Goal: Task Accomplishment & Management: Manage account settings

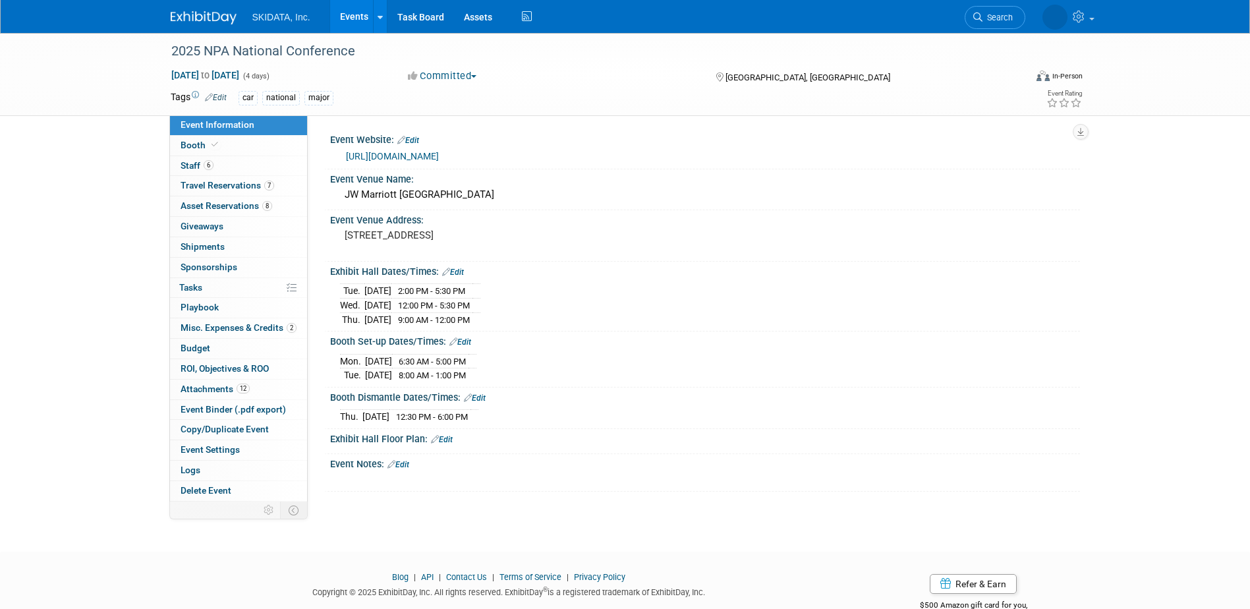
click at [401, 152] on link "[URL][DOMAIN_NAME]" at bounding box center [392, 156] width 93 height 11
click at [195, 160] on span "Staff 6" at bounding box center [197, 165] width 33 height 11
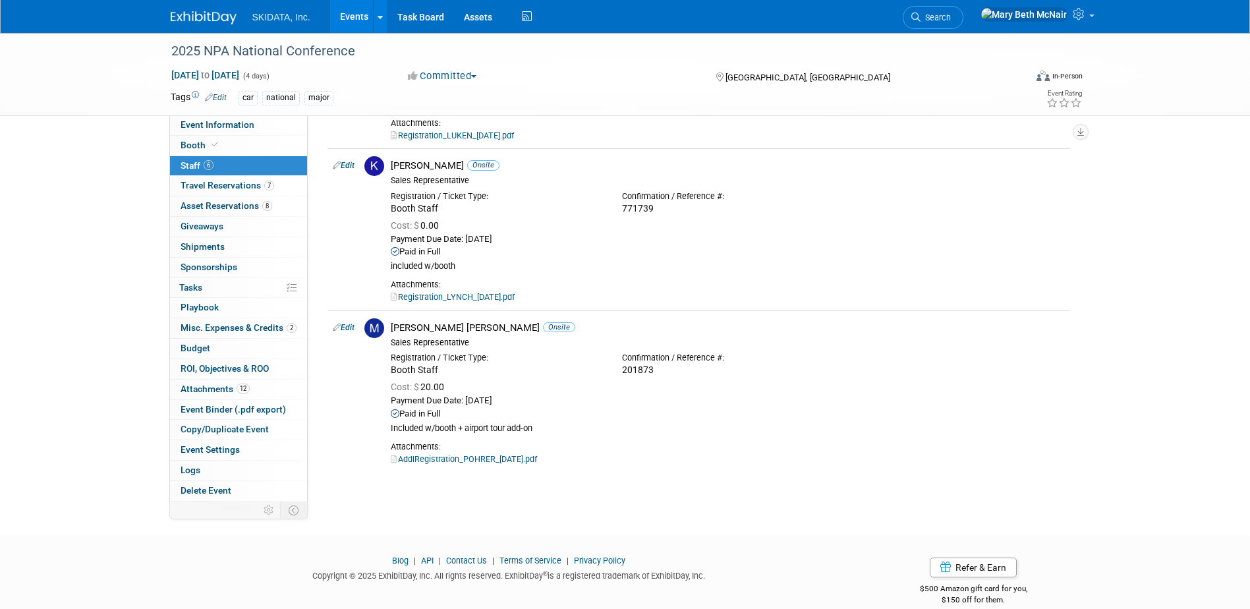
scroll to position [656, 0]
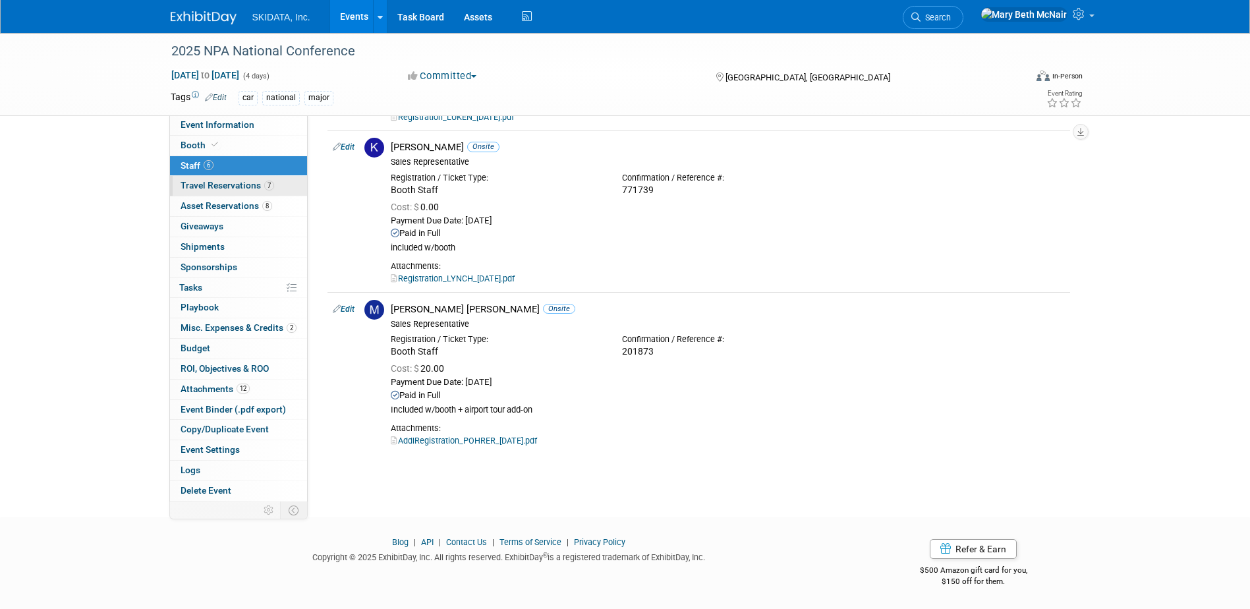
click at [228, 186] on span "Travel Reservations 7" at bounding box center [228, 185] width 94 height 11
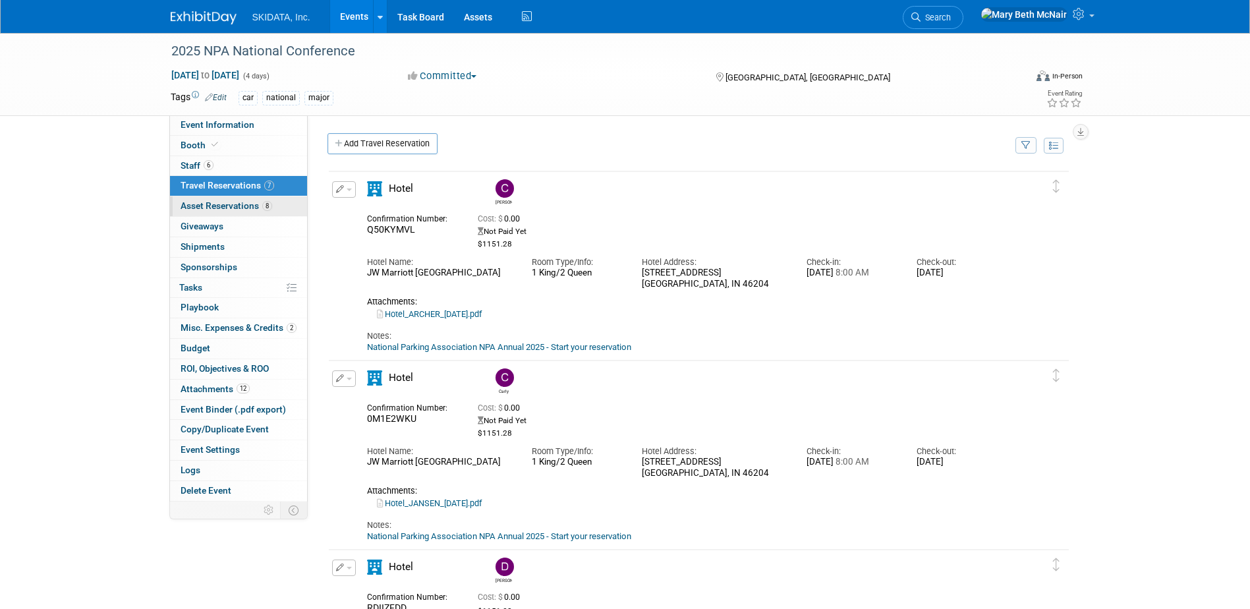
click at [208, 200] on span "Asset Reservations 8" at bounding box center [227, 205] width 92 height 11
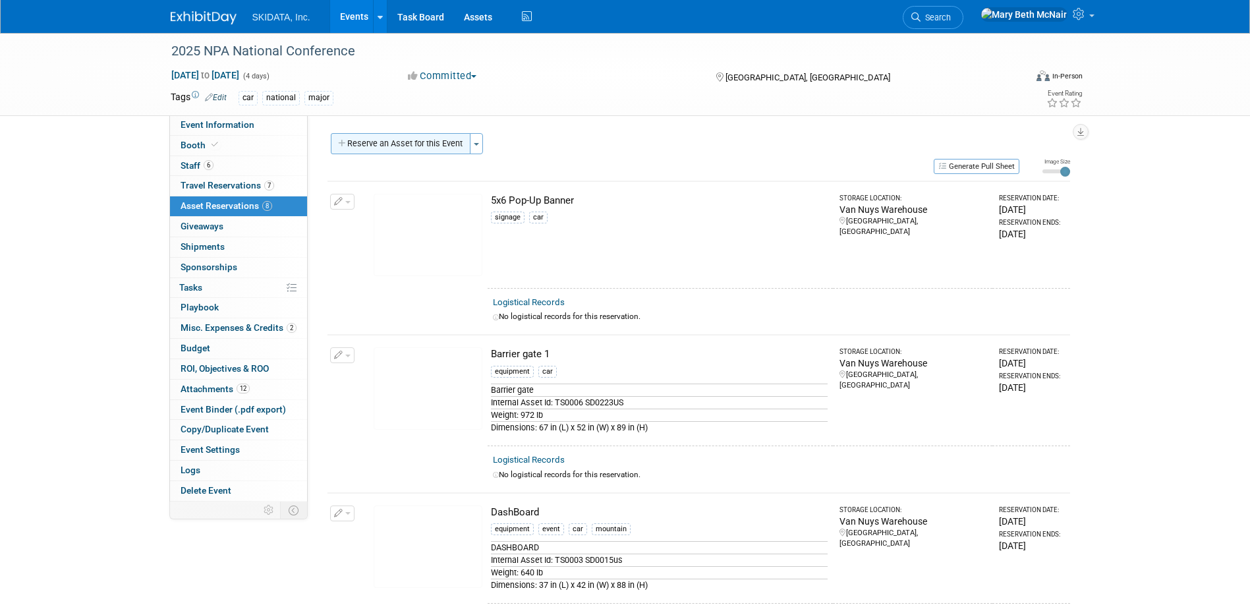
click at [385, 145] on button "Reserve an Asset for this Event" at bounding box center [401, 143] width 140 height 21
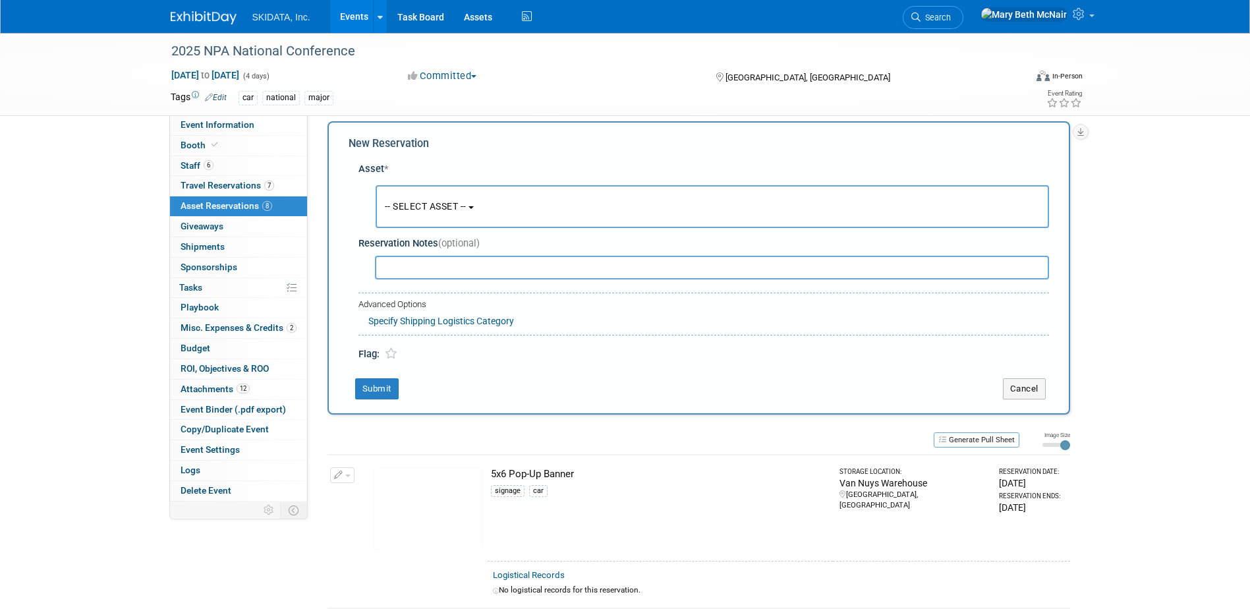
scroll to position [13, 0]
click at [443, 205] on span "-- SELECT ASSET --" at bounding box center [426, 205] width 82 height 11
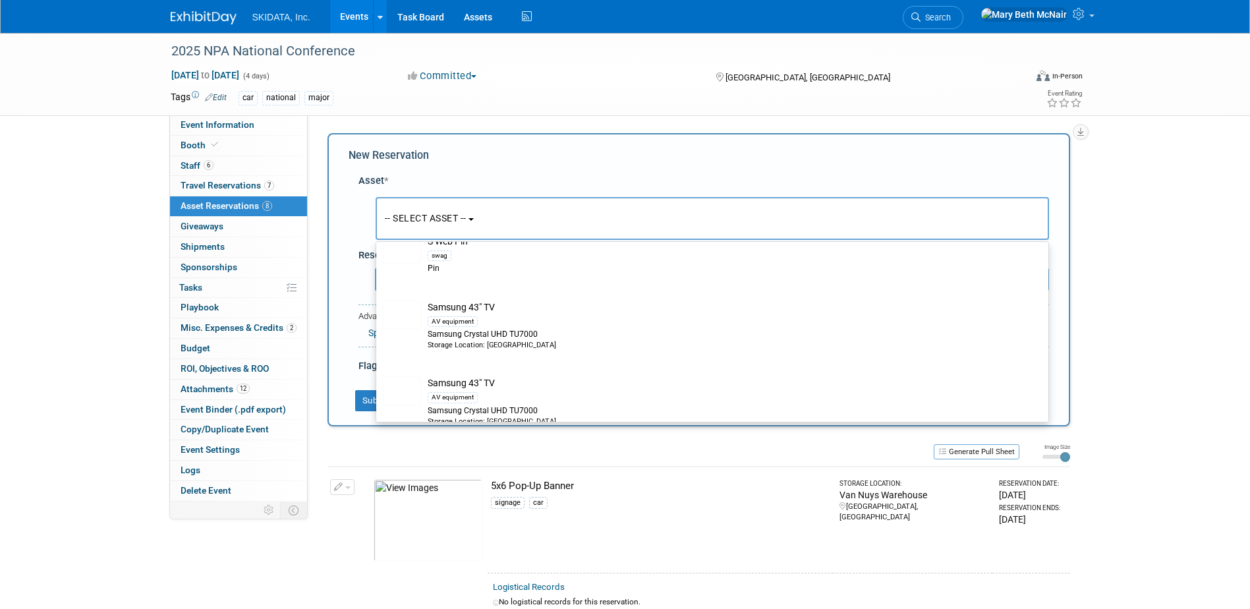
scroll to position [4019, 0]
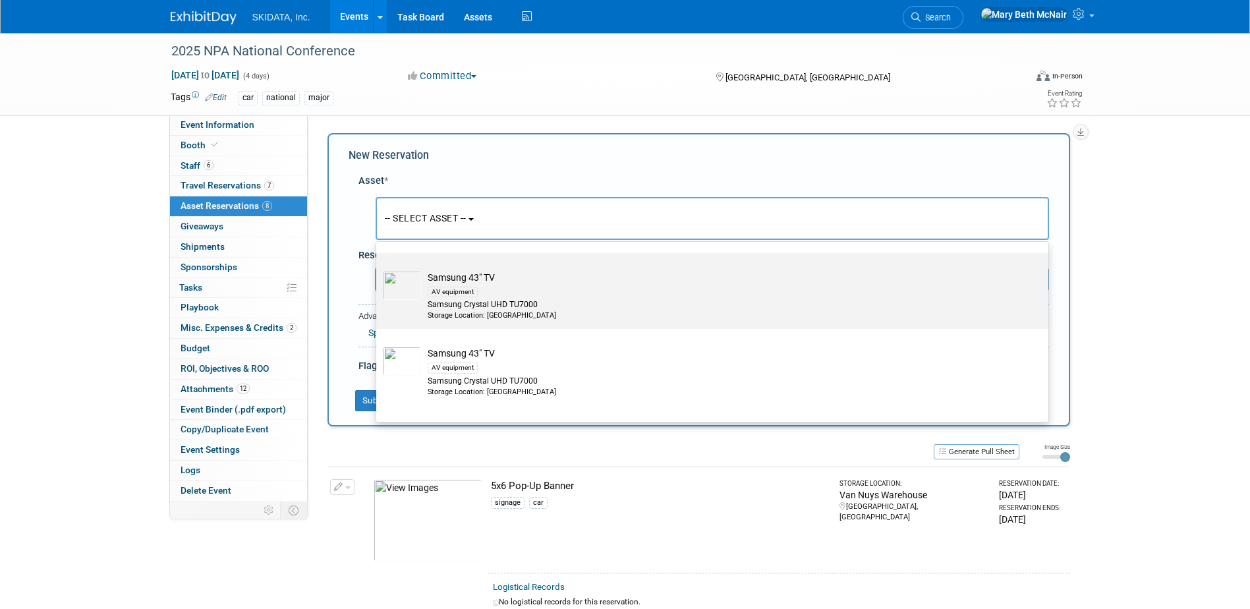
click at [549, 310] on div "Samsung Crystal UHD TU7000" at bounding box center [725, 304] width 594 height 11
click at [378, 269] on input "Samsung 43" TV AV equipment Samsung Crystal UHD TU7000 Storage Location: Van Nu…" at bounding box center [374, 264] width 9 height 9
select select "10726147"
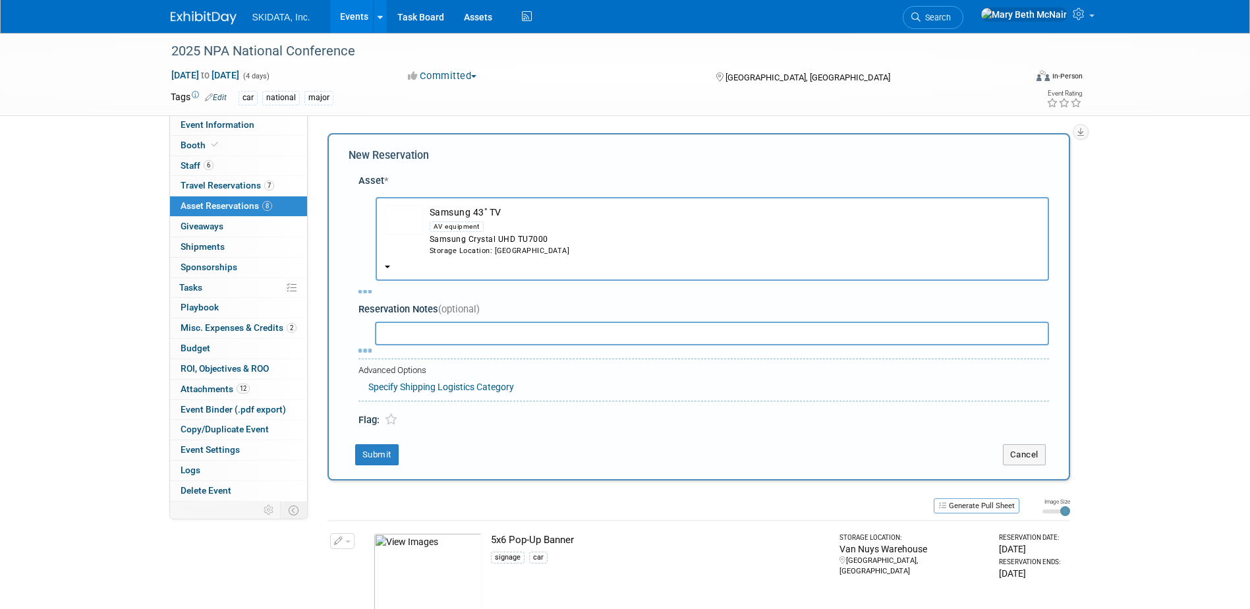
select select "8"
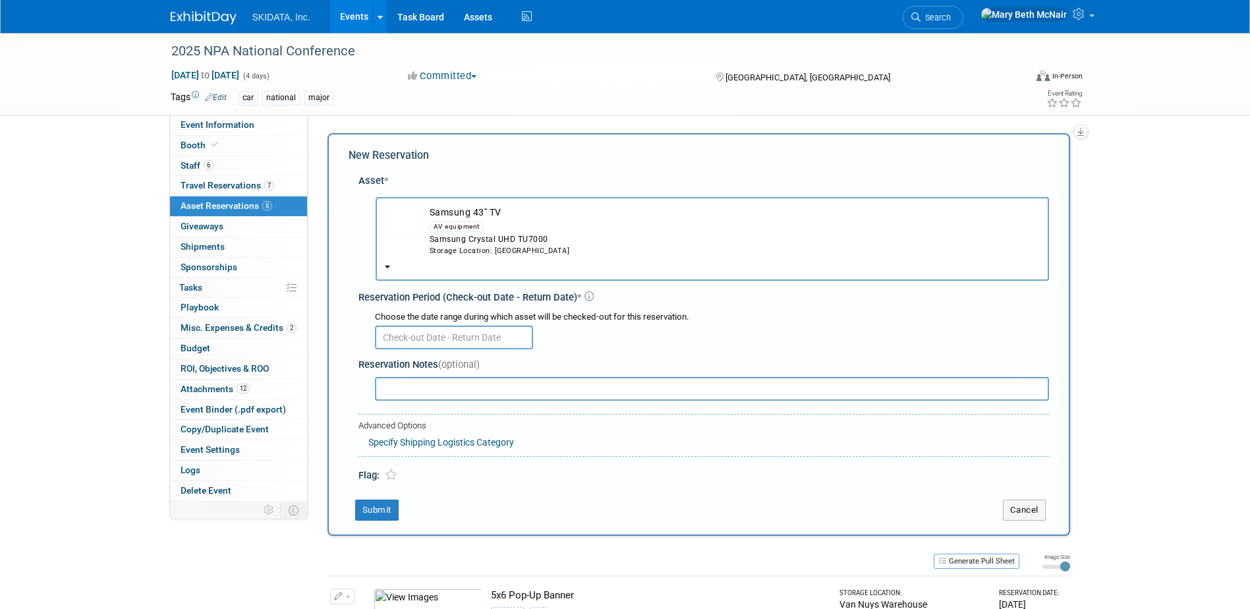
click at [476, 334] on input "text" at bounding box center [454, 337] width 158 height 24
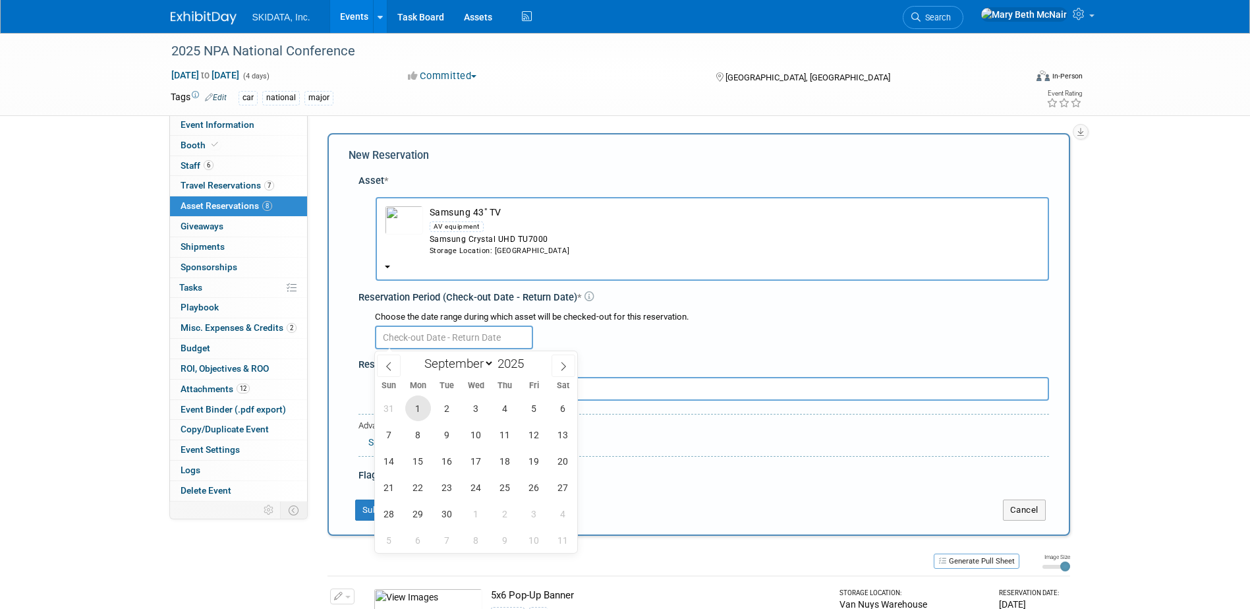
click at [413, 399] on span "1" at bounding box center [418, 408] width 26 height 26
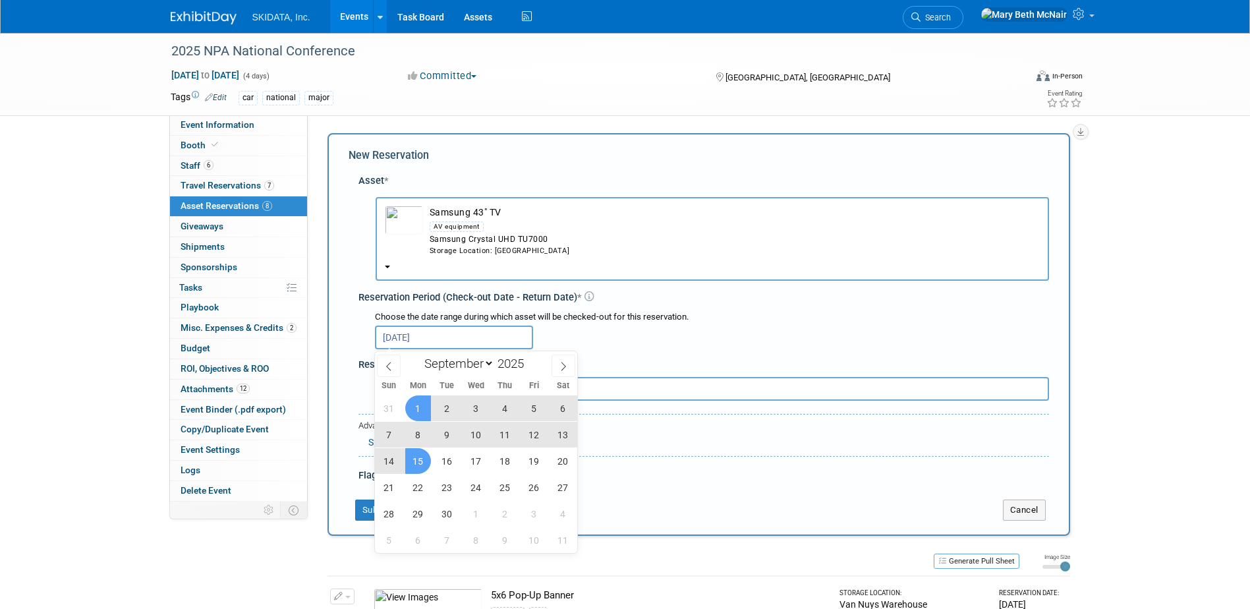
click at [416, 459] on span "15" at bounding box center [418, 461] width 26 height 26
type input "[DATE] to [DATE]"
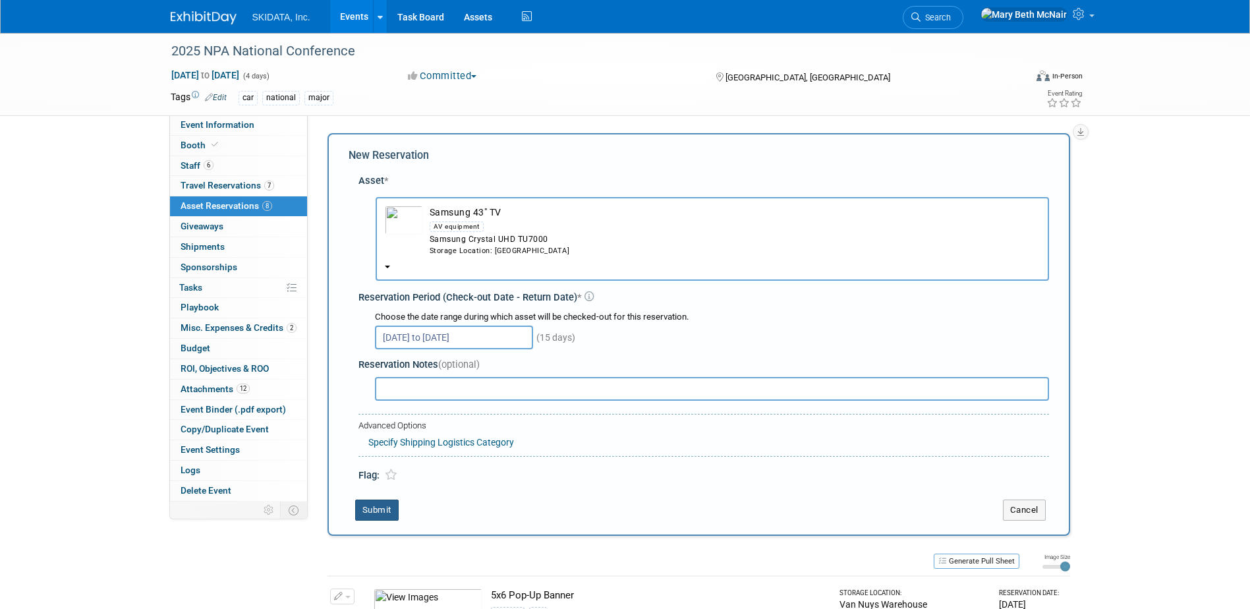
click at [395, 504] on button "Submit" at bounding box center [376, 509] width 43 height 21
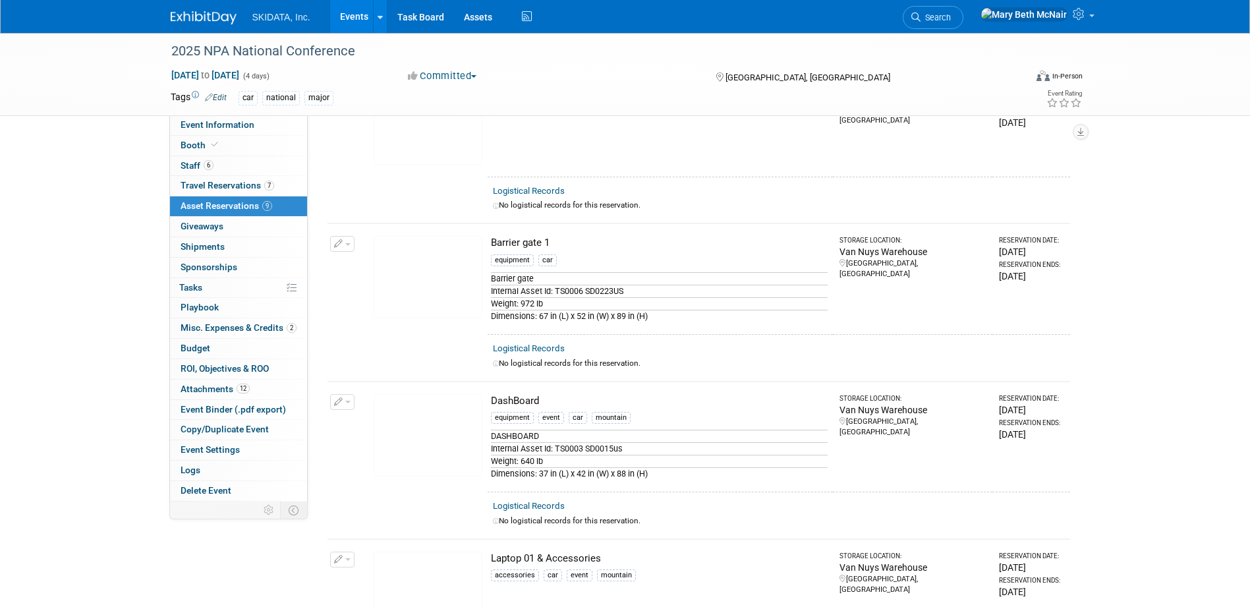
scroll to position [0, 0]
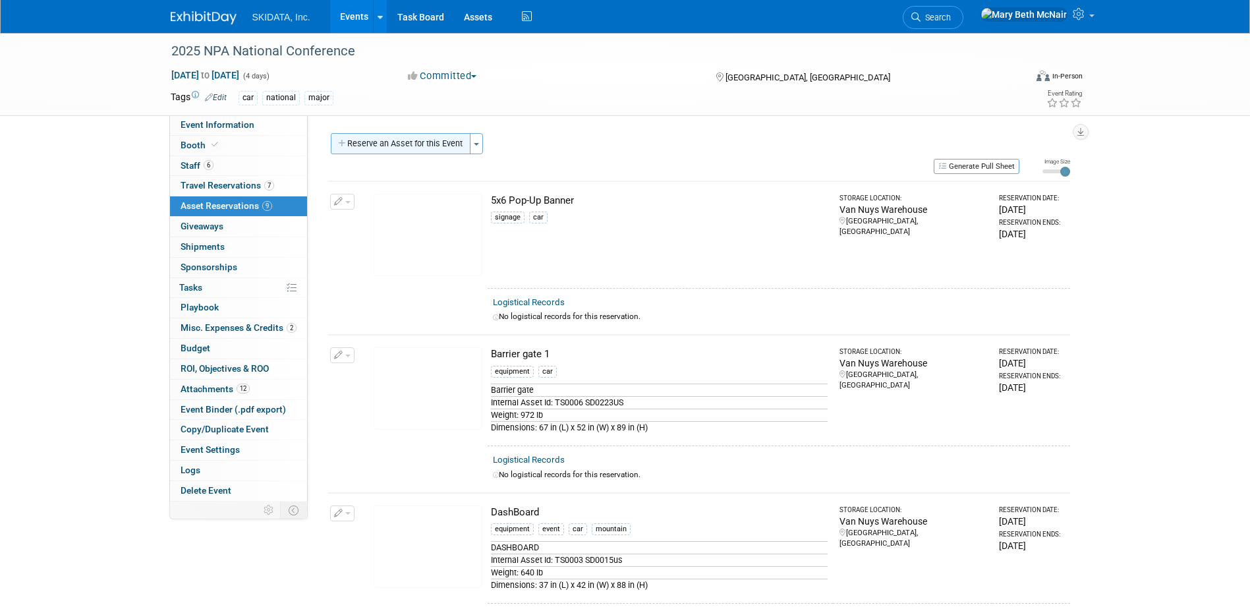
click at [443, 148] on button "Reserve an Asset for this Event" at bounding box center [401, 143] width 140 height 21
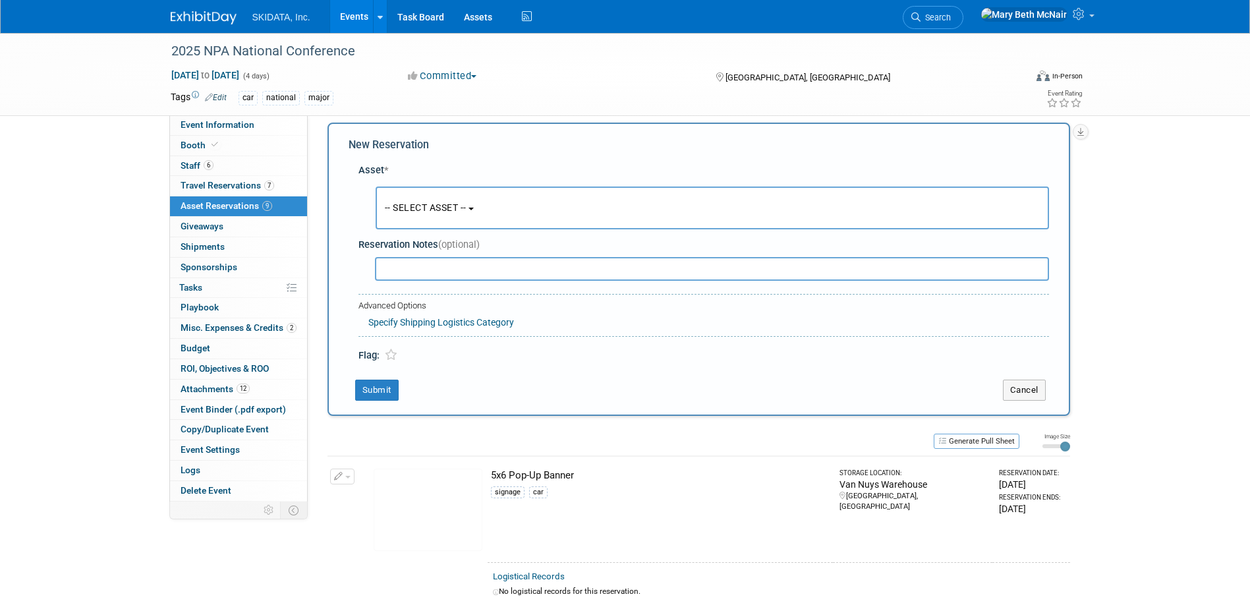
scroll to position [13, 0]
click at [538, 213] on button "-- SELECT ASSET --" at bounding box center [712, 205] width 673 height 43
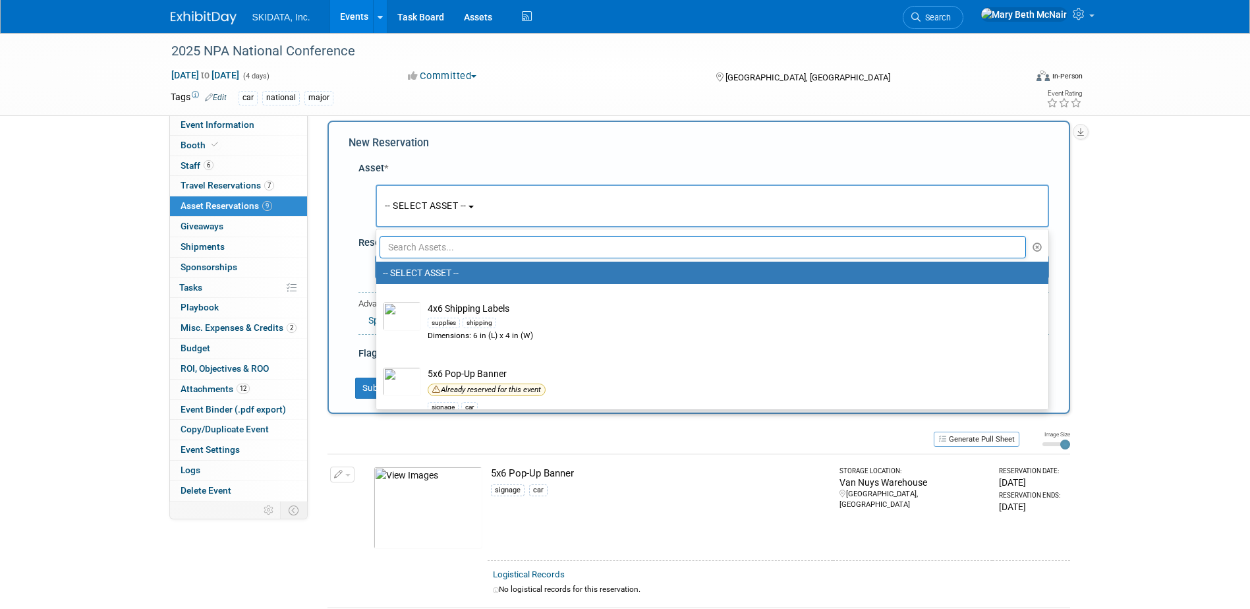
click at [455, 239] on input "text" at bounding box center [702, 247] width 647 height 22
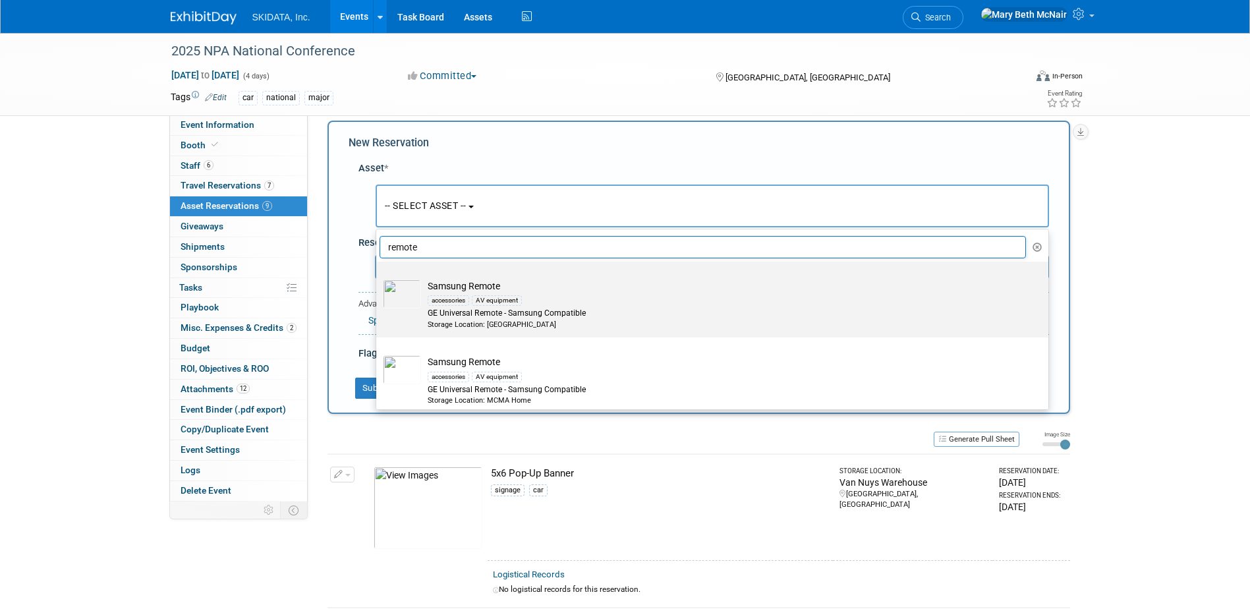
type input "remote"
click at [446, 310] on div "GE Universal Remote - Samsung Compatible" at bounding box center [725, 313] width 594 height 11
click at [378, 277] on input "Samsung Remote accessories AV equipment GE Universal Remote - Samsung Compatibl…" at bounding box center [374, 273] width 9 height 9
select select "10726283"
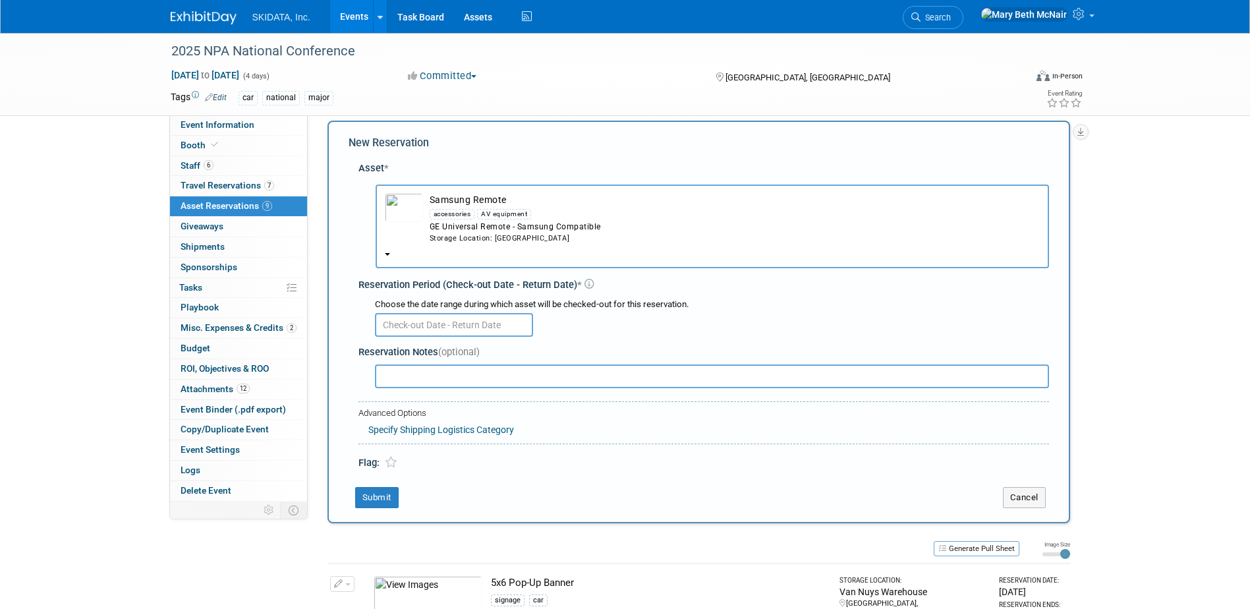
click at [449, 326] on input "text" at bounding box center [454, 325] width 158 height 24
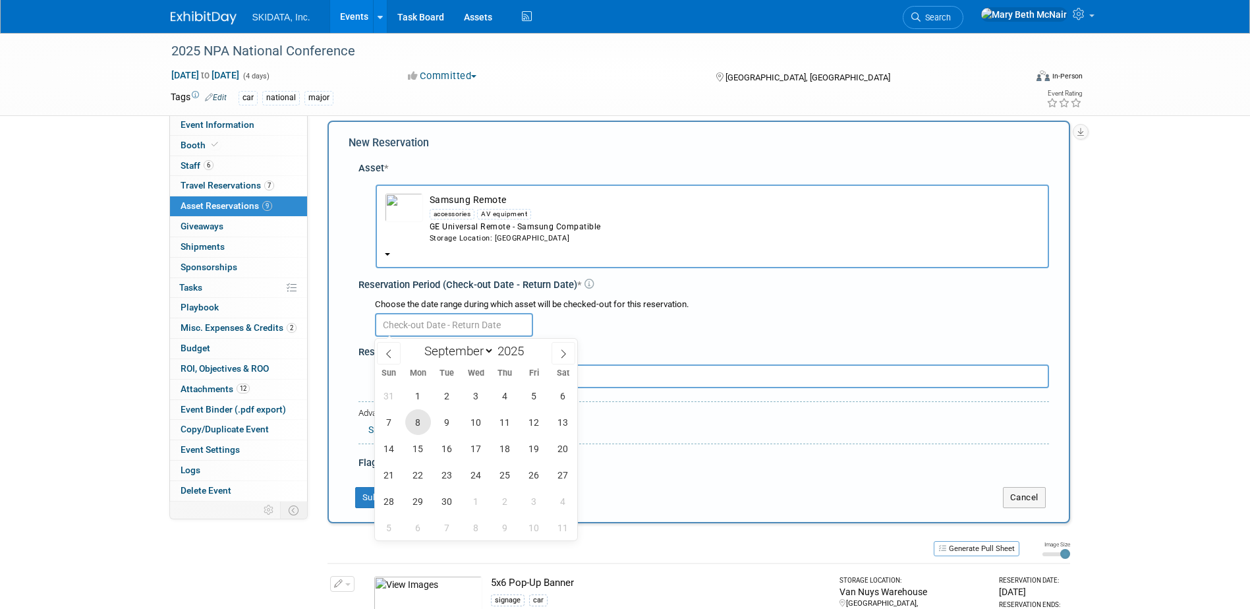
click at [420, 425] on span "8" at bounding box center [418, 422] width 26 height 26
click at [420, 395] on span "1" at bounding box center [418, 396] width 26 height 26
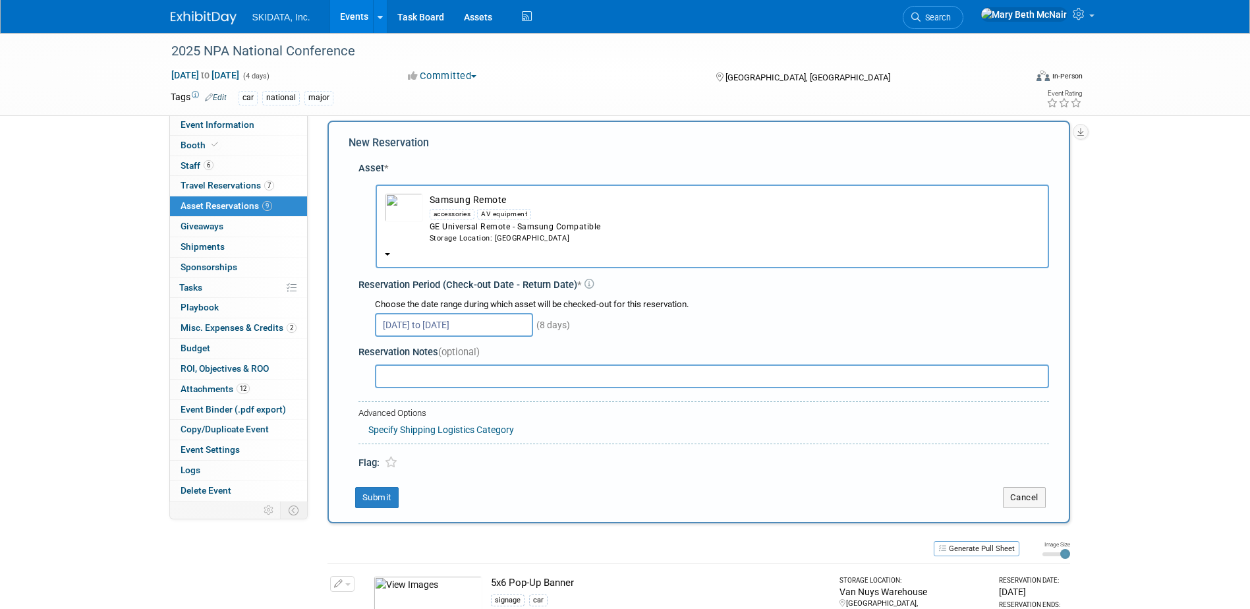
click at [414, 327] on input "[DATE] to [DATE]" at bounding box center [454, 325] width 158 height 24
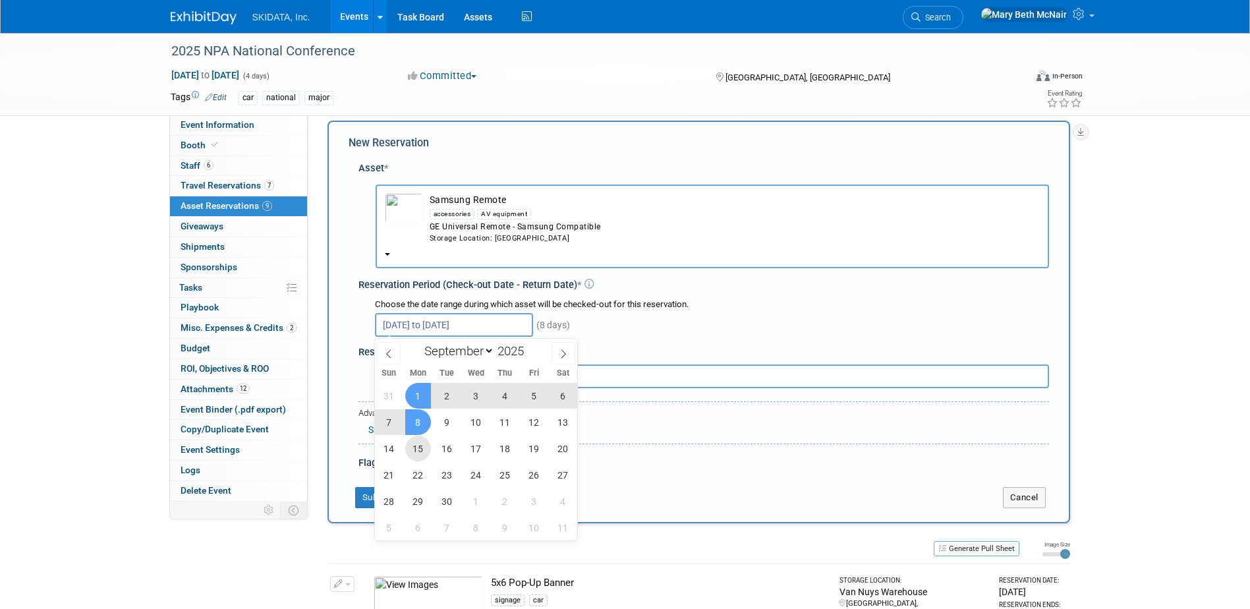
click at [418, 453] on span "15" at bounding box center [418, 448] width 26 height 26
click at [418, 390] on span "1" at bounding box center [418, 396] width 26 height 26
type input "[DATE] to [DATE]"
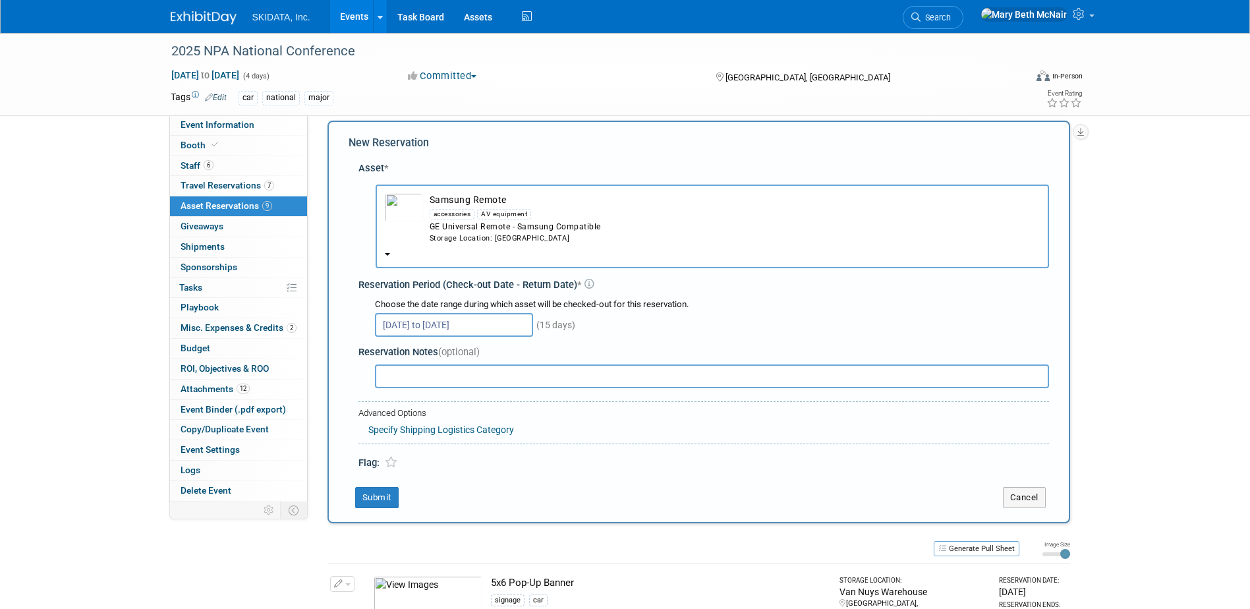
click at [403, 366] on input "text" at bounding box center [712, 376] width 674 height 24
type input "look in one of the boxes"
drag, startPoint x: 499, startPoint y: 376, endPoint x: 327, endPoint y: 377, distance: 172.0
click at [327, 377] on div "New Reservation Asset * -- SELECT ASSET --" at bounding box center [698, 322] width 743 height 403
click at [363, 490] on button "Submit" at bounding box center [376, 497] width 43 height 21
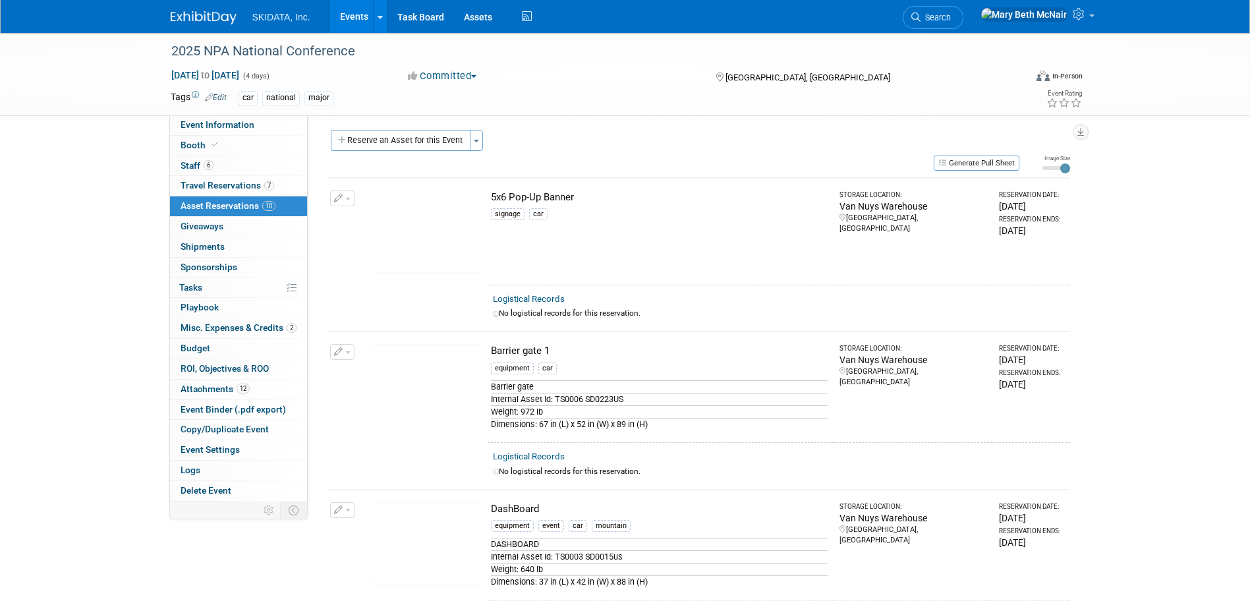
scroll to position [0, 0]
click at [434, 147] on button "Reserve an Asset for this Event" at bounding box center [401, 143] width 140 height 21
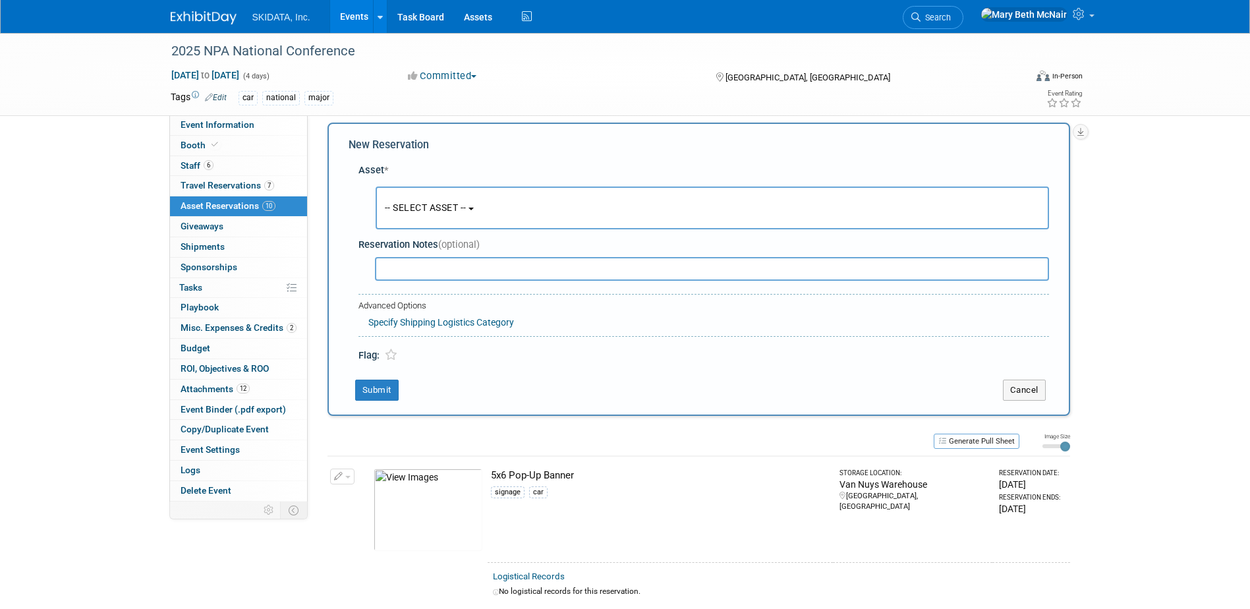
scroll to position [13, 0]
click at [449, 204] on span "-- SELECT ASSET --" at bounding box center [426, 205] width 82 height 11
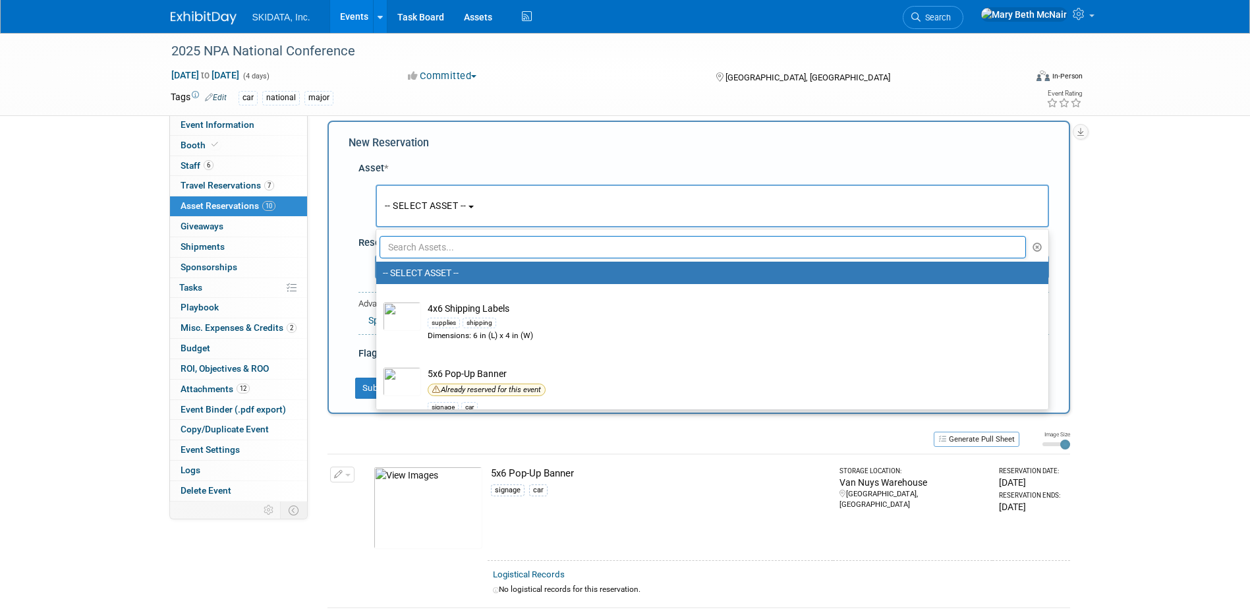
click at [442, 236] on input "text" at bounding box center [702, 247] width 647 height 22
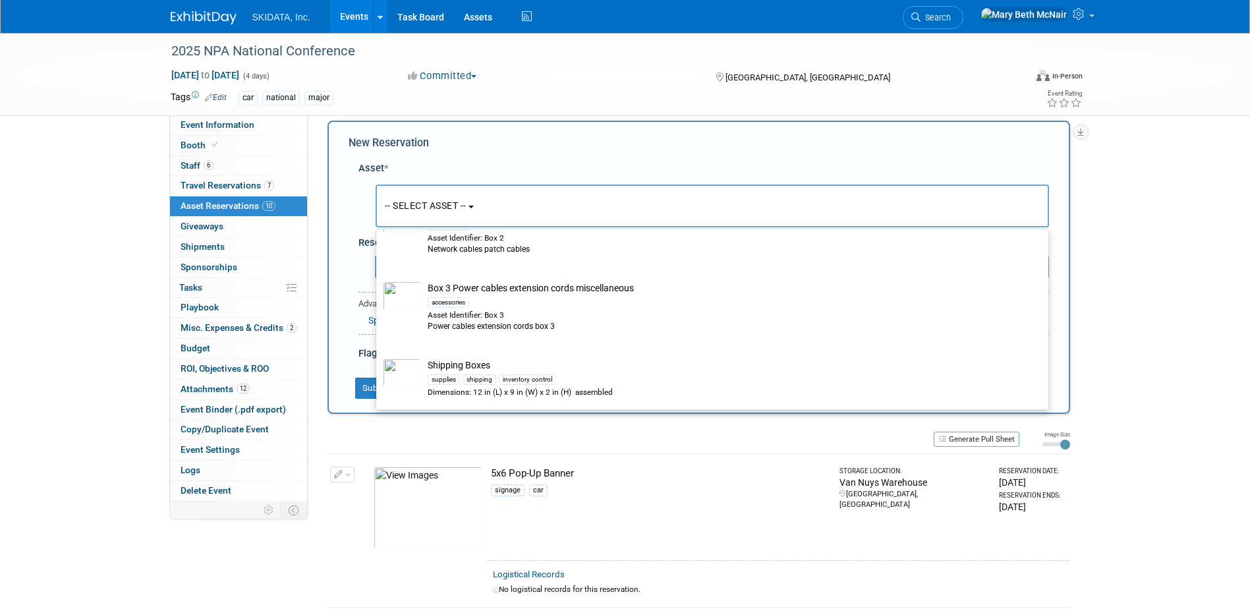
scroll to position [187, 0]
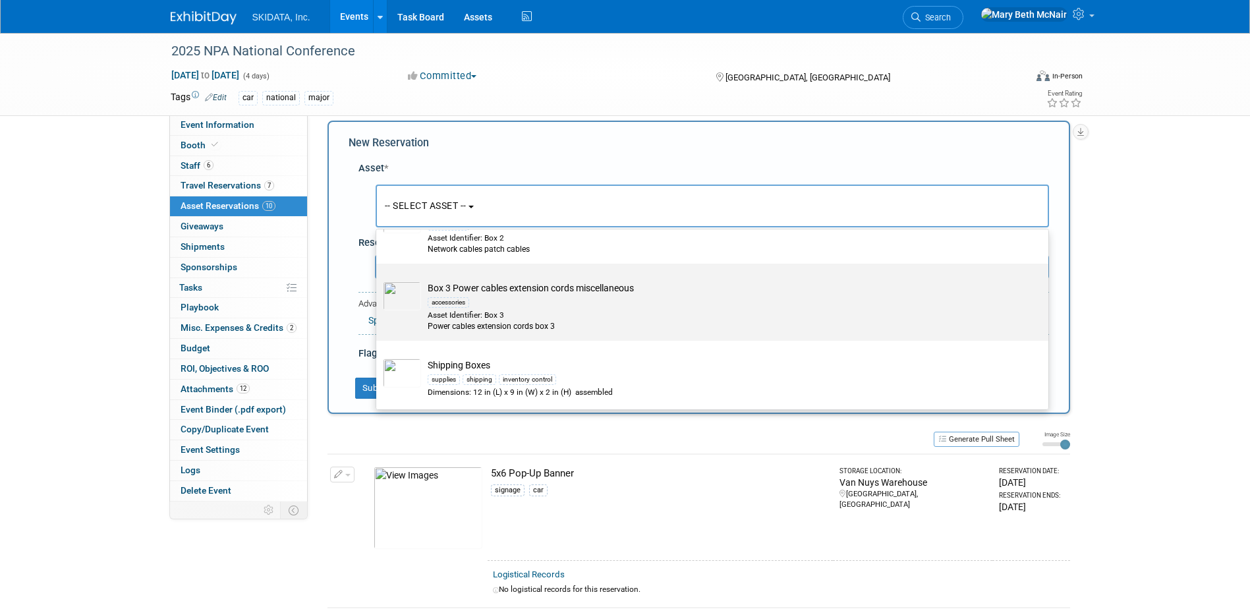
type input "box"
click at [445, 297] on div "accessories" at bounding box center [449, 302] width 42 height 11
click at [378, 279] on input "Box 3 Power cables extension cords miscellaneous accessories Asset Identifier: …" at bounding box center [374, 275] width 9 height 9
select select "10727388"
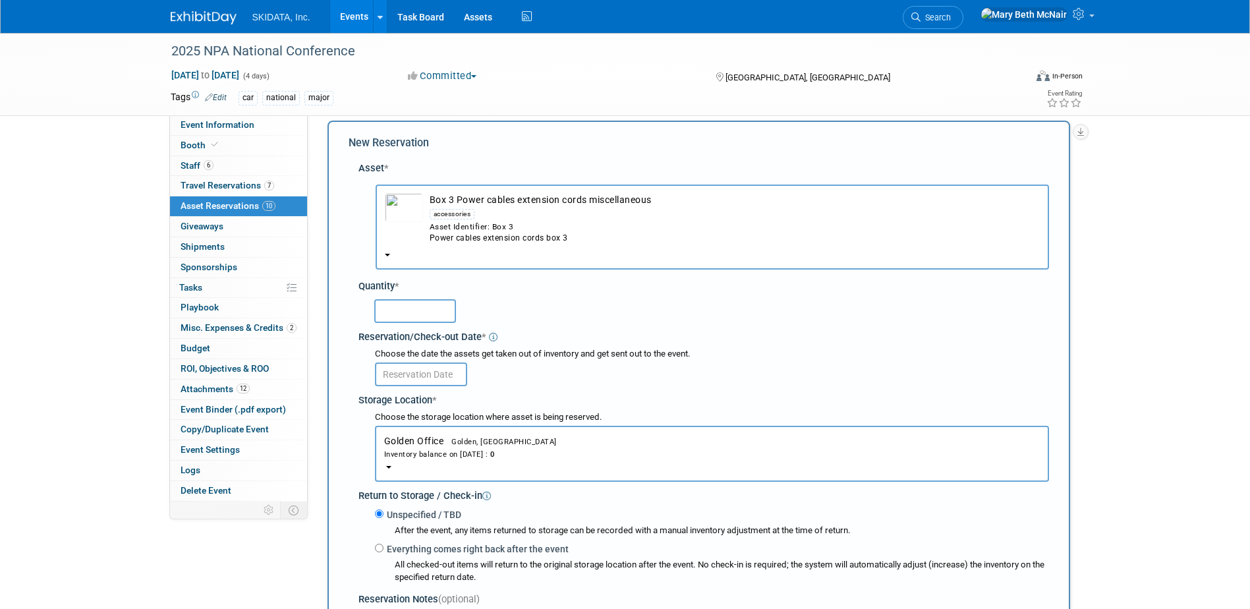
click at [424, 322] on input "text" at bounding box center [415, 311] width 82 height 24
click at [475, 445] on span "Golden Office Golden, CO Inventory balance on [DATE] : 0" at bounding box center [712, 447] width 656 height 24
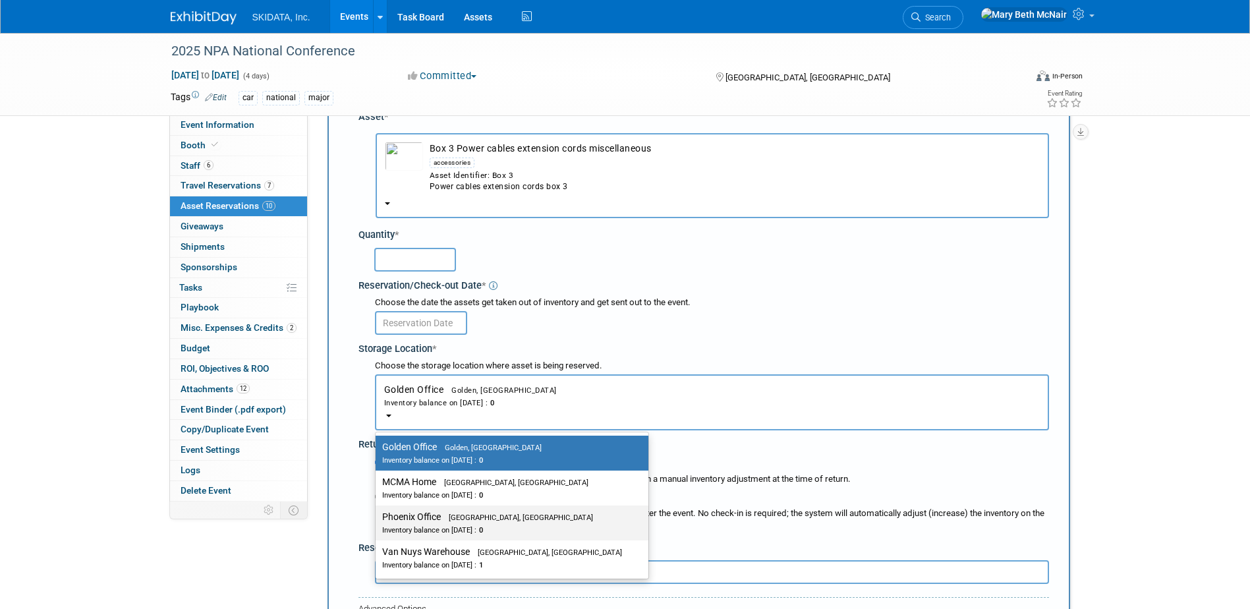
scroll to position [78, 0]
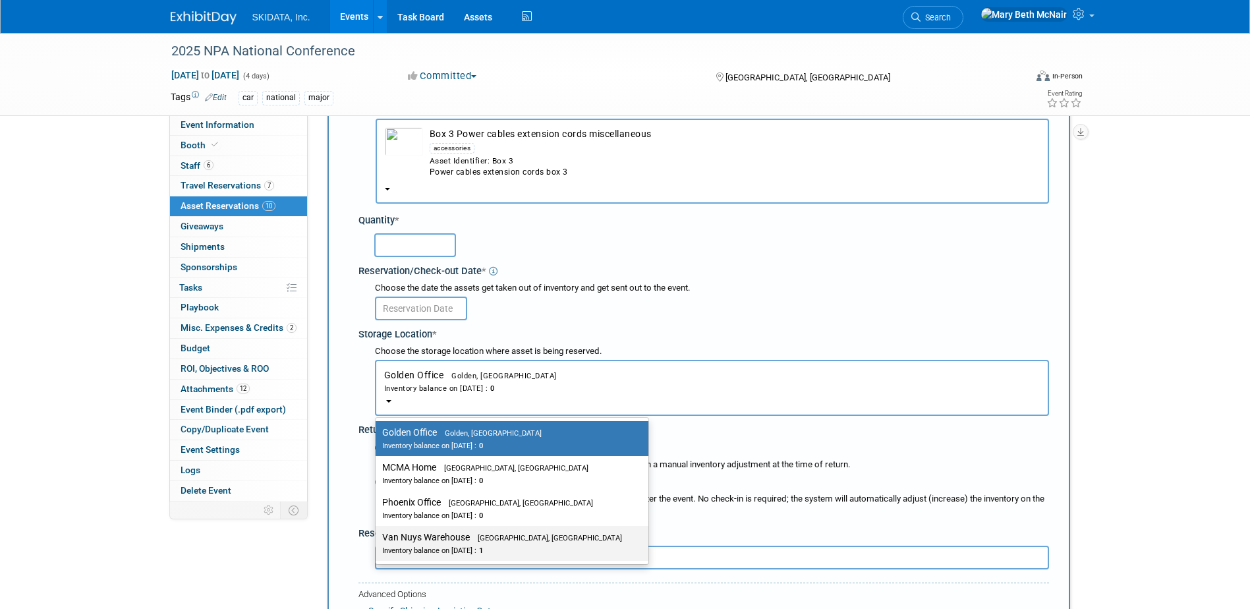
click at [428, 544] on label "Van Nuys Warehouse [GEOGRAPHIC_DATA], [GEOGRAPHIC_DATA] Inventory balance on [D…" at bounding box center [508, 543] width 253 height 30
click at [378, 542] on input "Van Nuys Warehouse [GEOGRAPHIC_DATA], [GEOGRAPHIC_DATA] Inventory balance on [D…" at bounding box center [373, 537] width 9 height 9
select select "11224007"
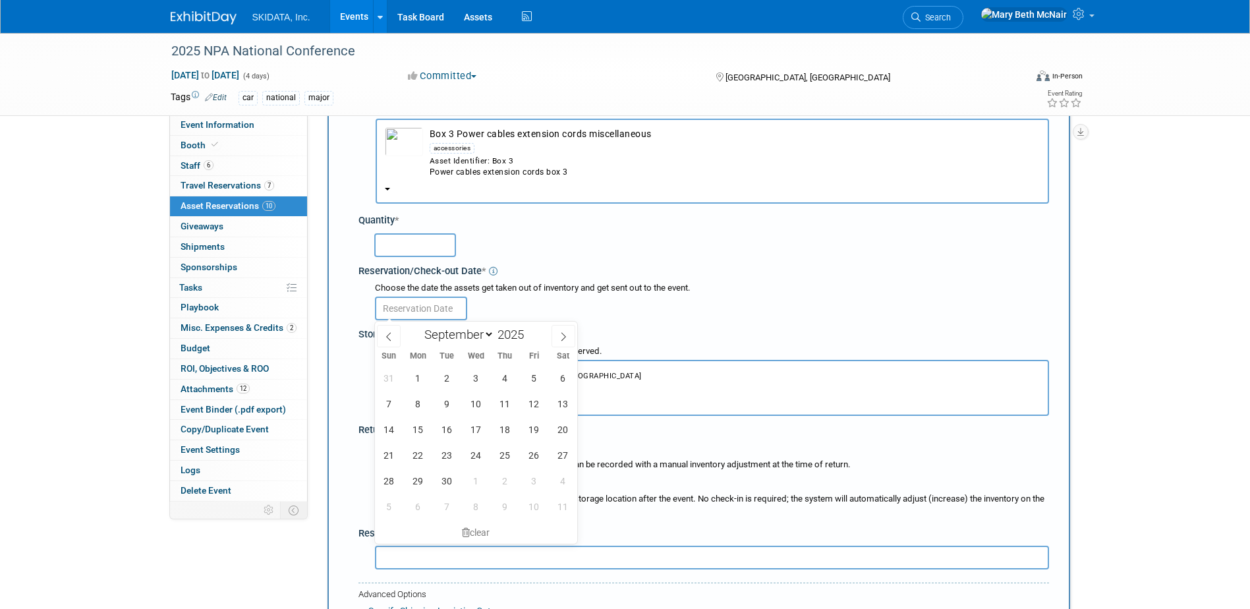
click at [388, 308] on input "text" at bounding box center [421, 308] width 92 height 24
click at [420, 376] on span "1" at bounding box center [418, 378] width 26 height 26
type input "[DATE]"
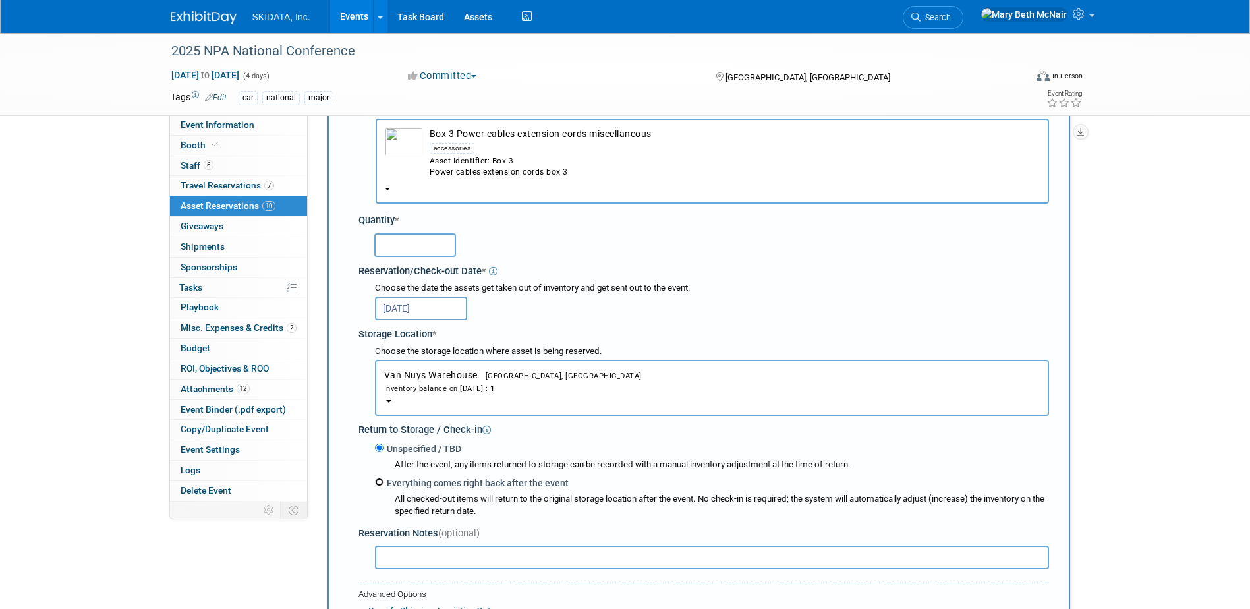
click at [381, 486] on input "Everything comes right back after the event" at bounding box center [379, 482] width 9 height 9
radio input "true"
select select "8"
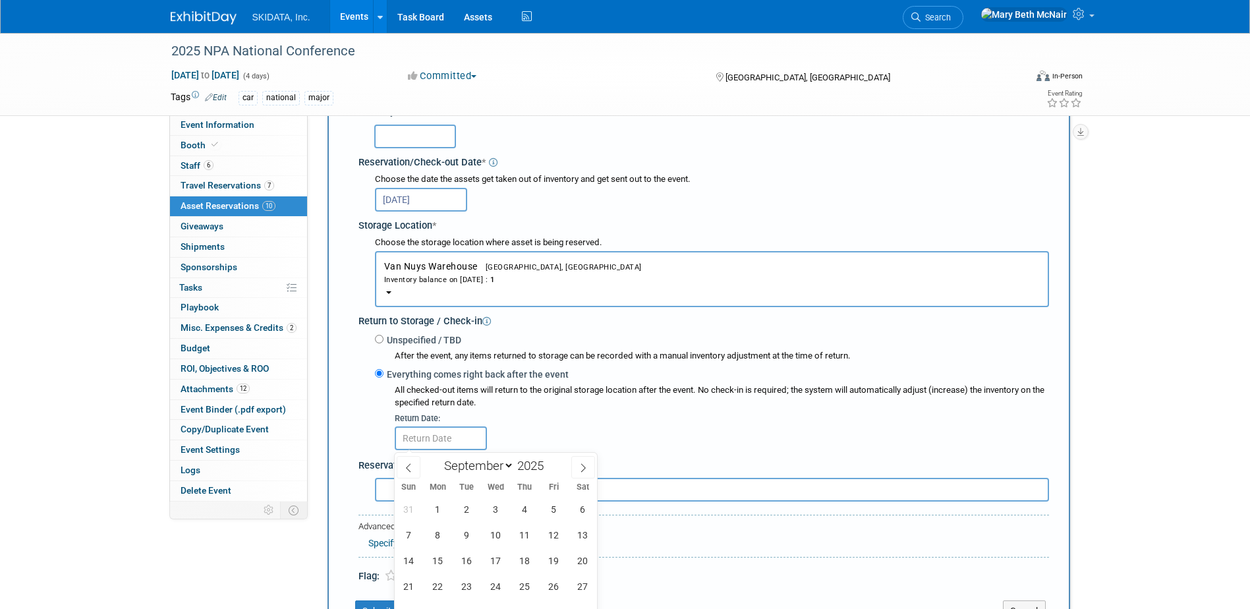
scroll to position [210, 0]
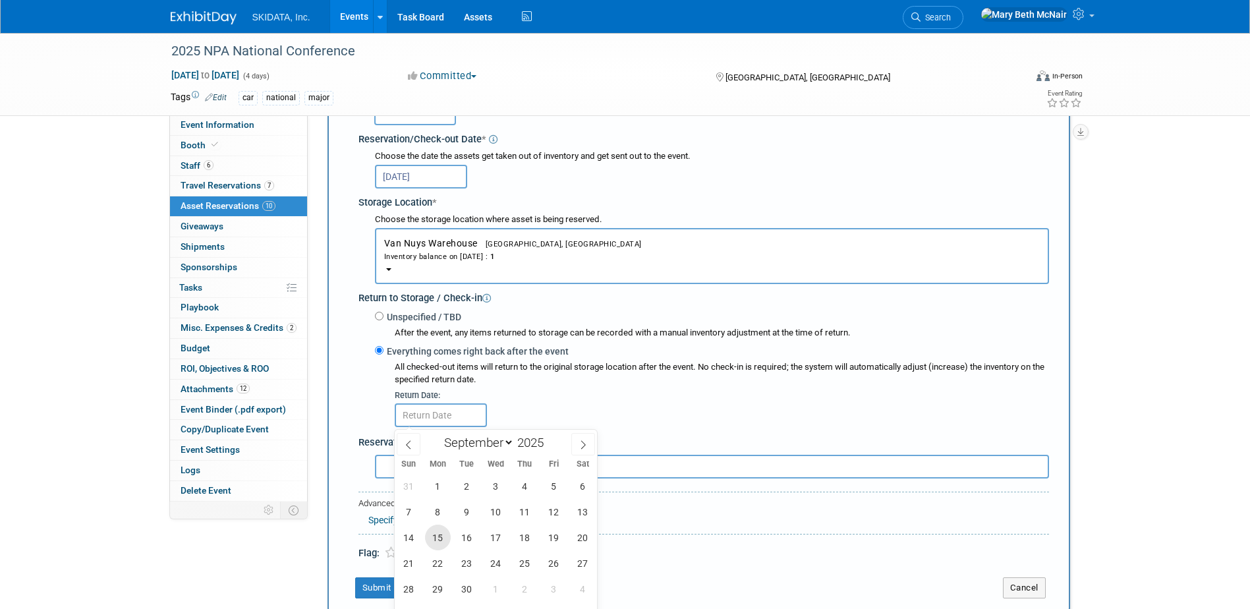
click at [437, 536] on span "15" at bounding box center [438, 537] width 26 height 26
type input "[DATE]"
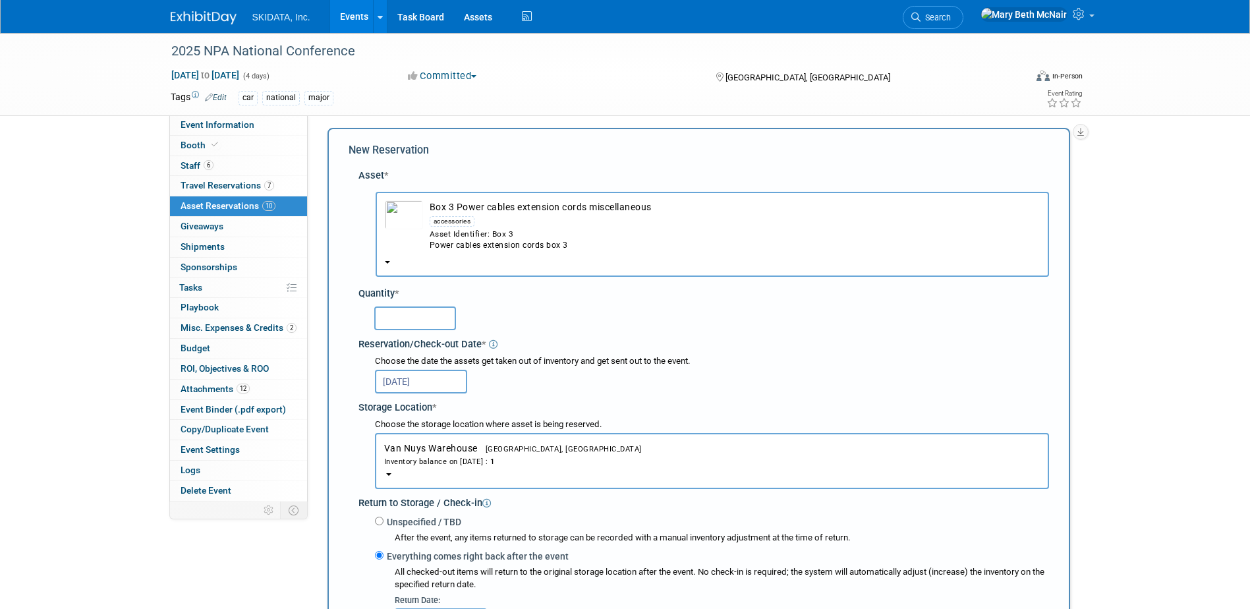
scroll to position [0, 0]
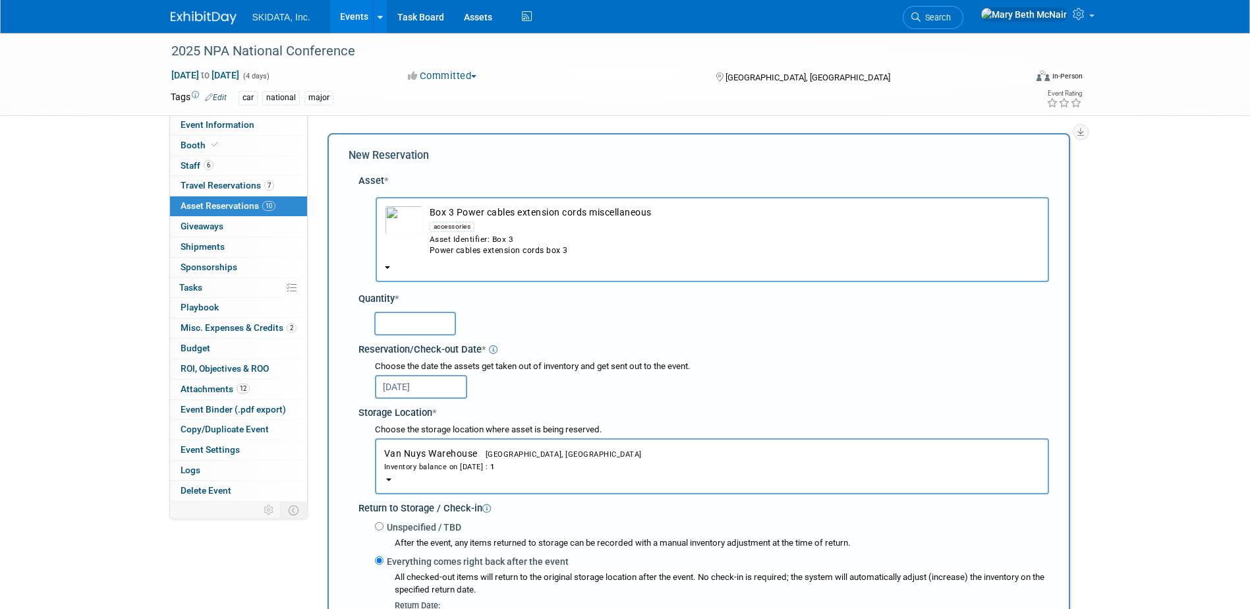
click at [436, 333] on input "text" at bounding box center [415, 324] width 82 height 24
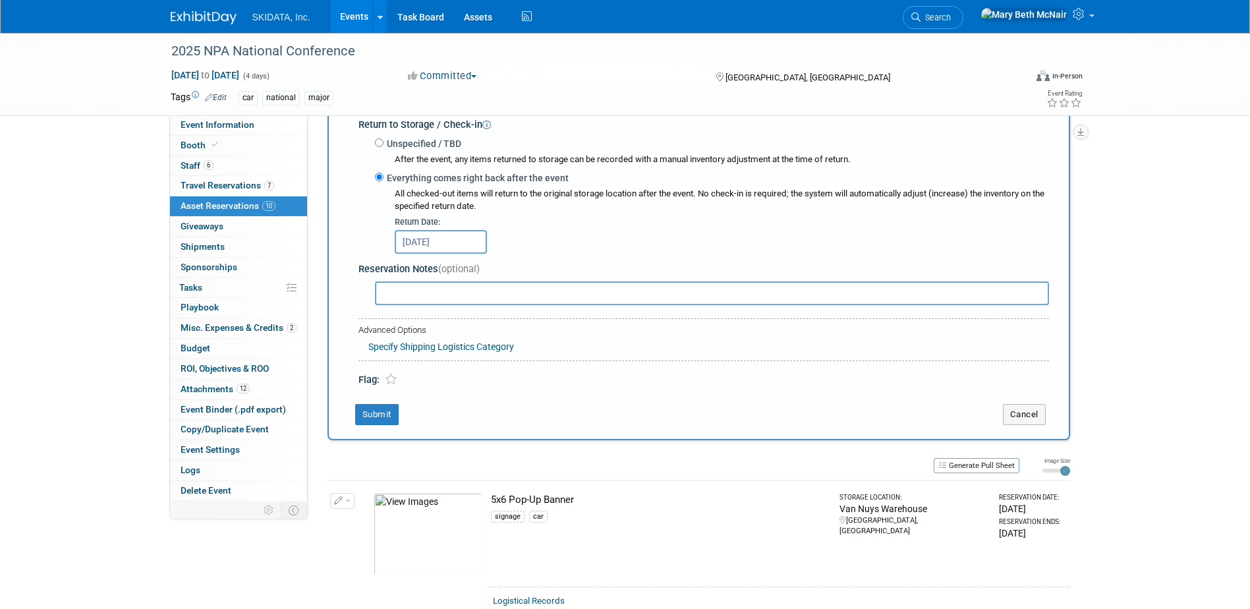
scroll to position [395, 0]
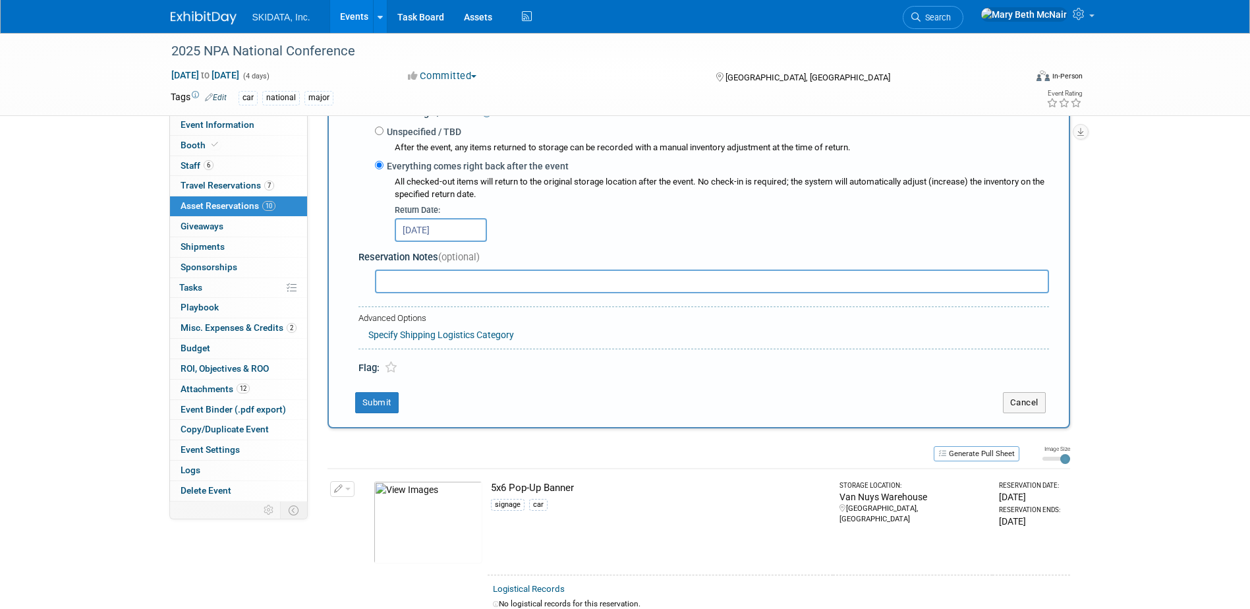
type input "1"
click at [394, 279] on input "text" at bounding box center [712, 281] width 674 height 24
type input "w"
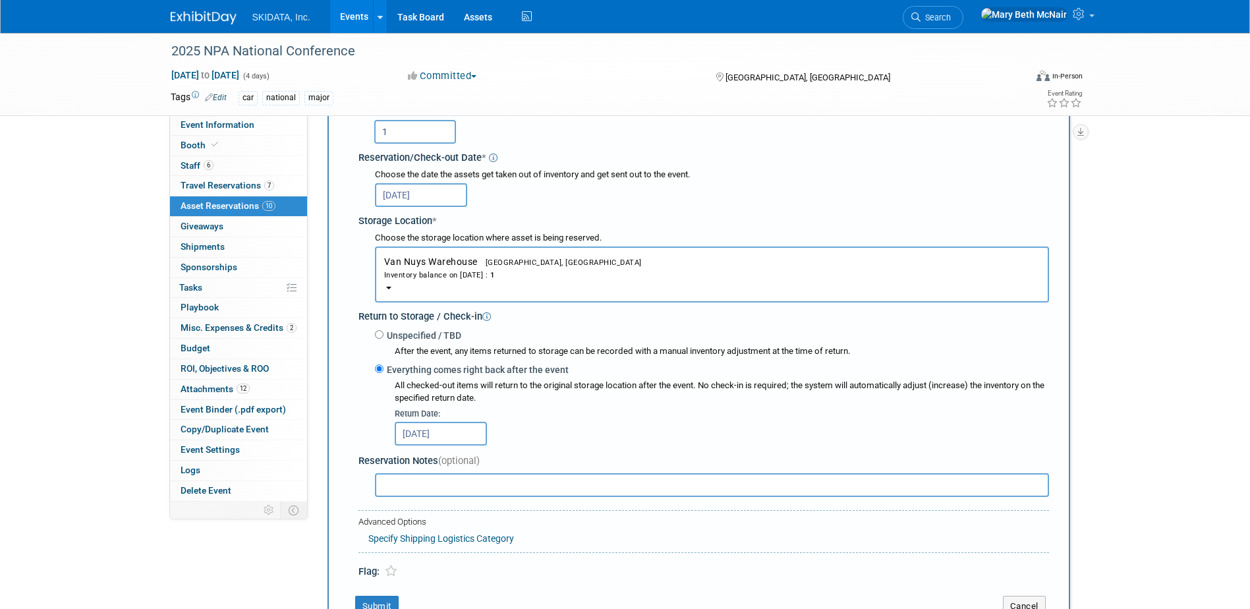
scroll to position [264, 0]
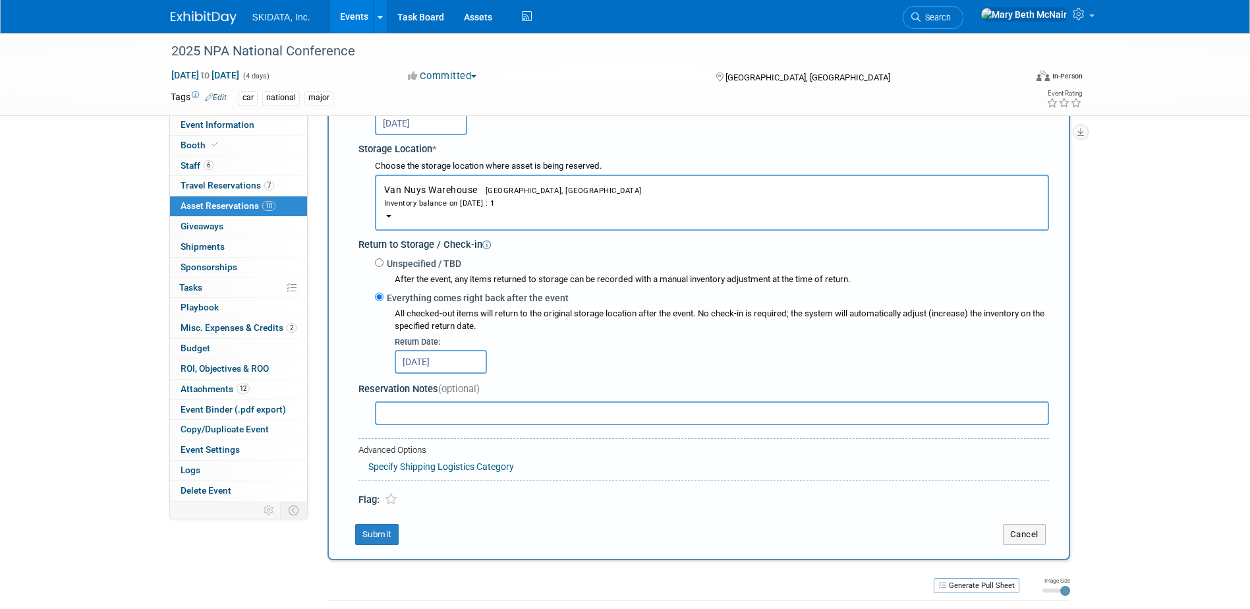
click at [411, 405] on input "text" at bounding box center [712, 413] width 674 height 24
type input "whole box"
click at [366, 534] on button "Submit" at bounding box center [376, 534] width 43 height 21
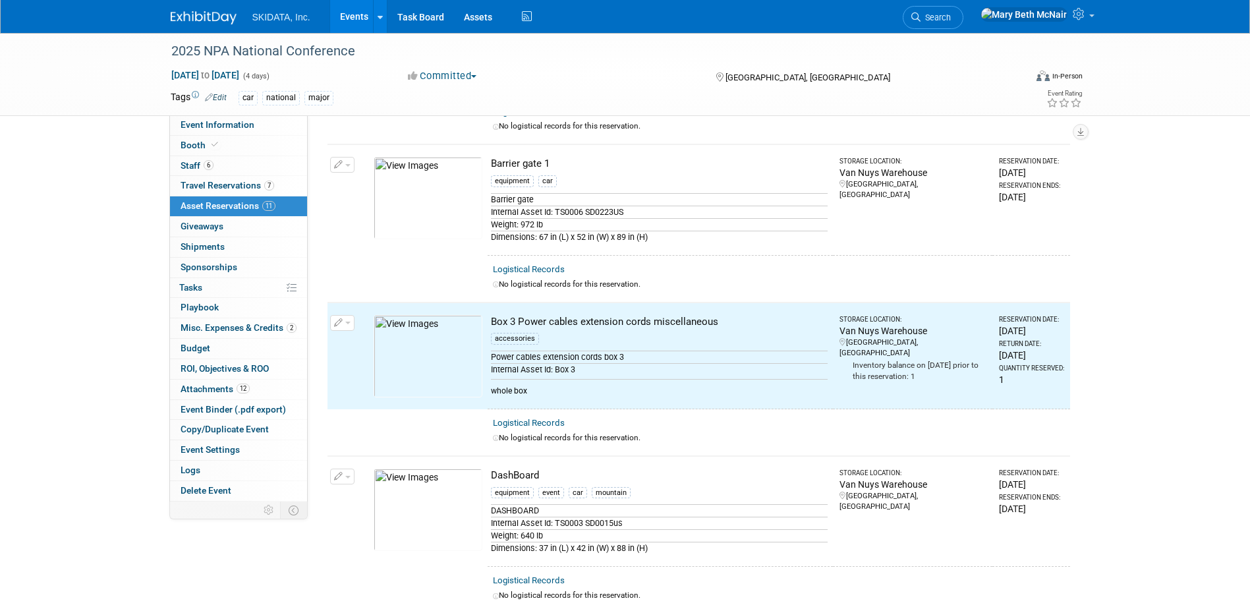
scroll to position [0, 0]
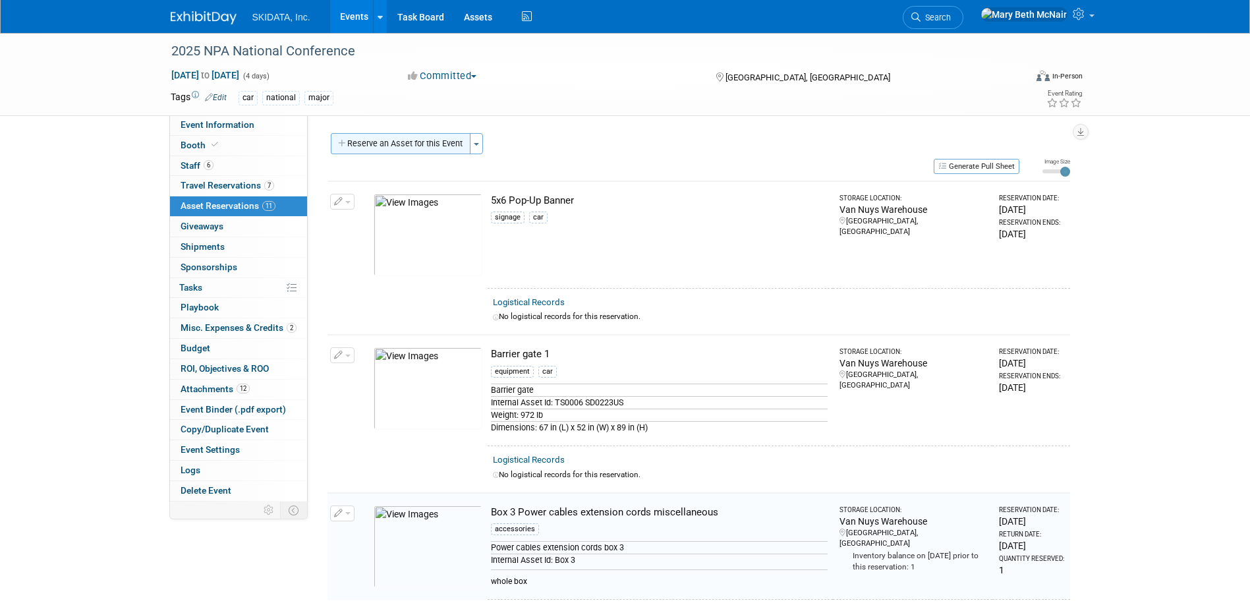
click at [428, 134] on button "Reserve an Asset for this Event" at bounding box center [401, 143] width 140 height 21
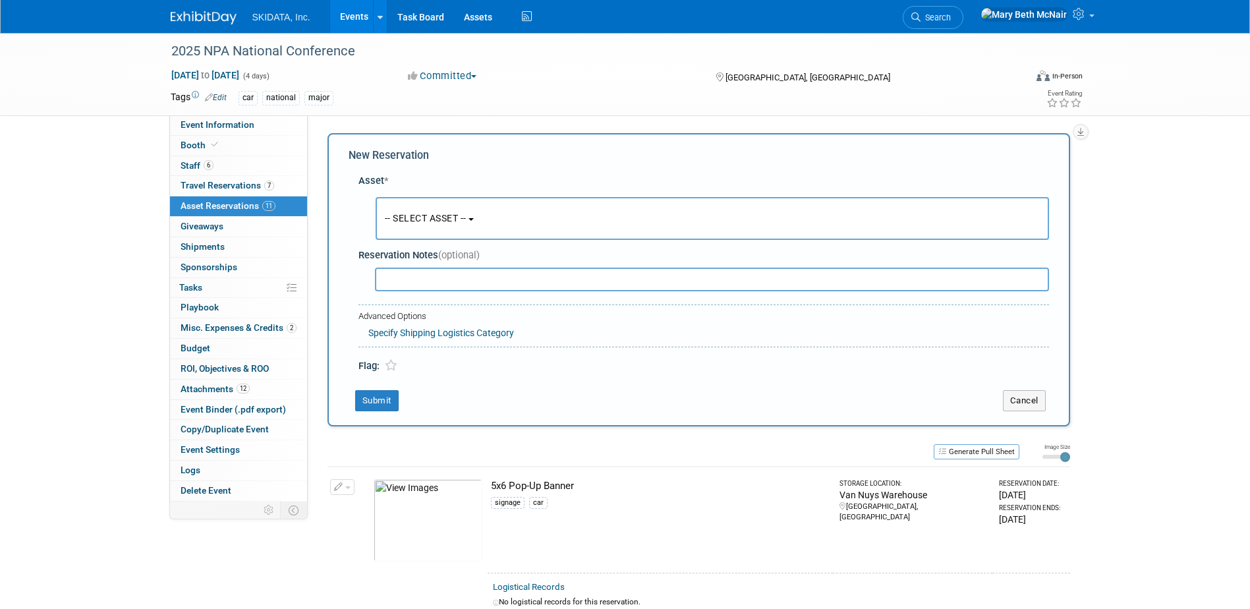
scroll to position [13, 0]
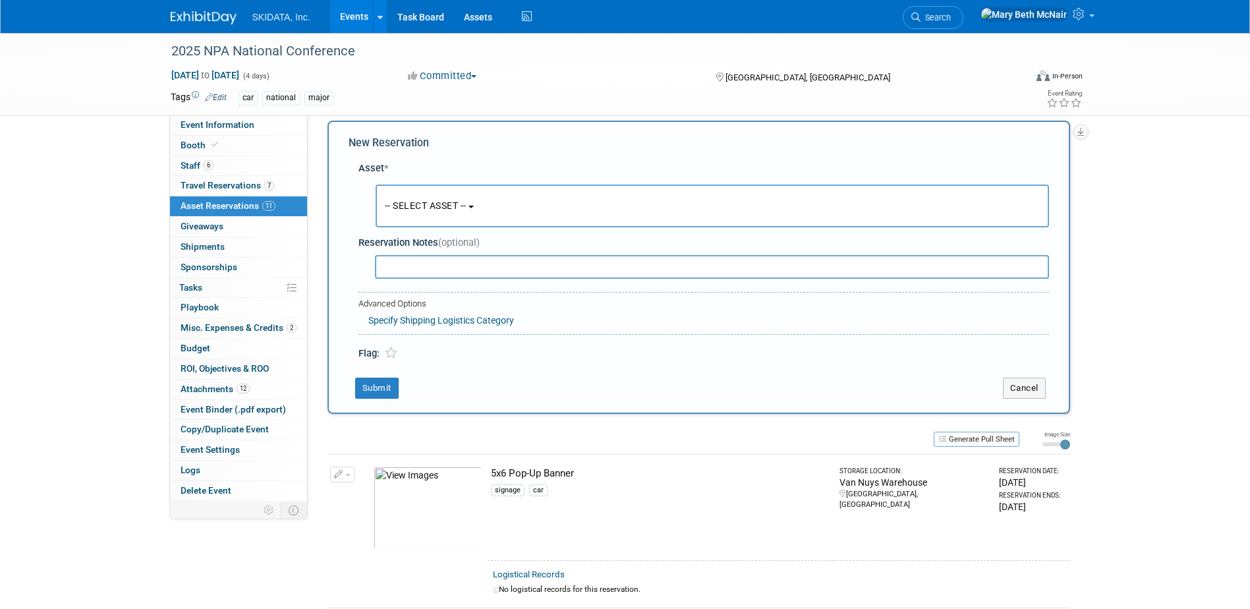
click at [451, 202] on span "-- SELECT ASSET --" at bounding box center [426, 205] width 82 height 11
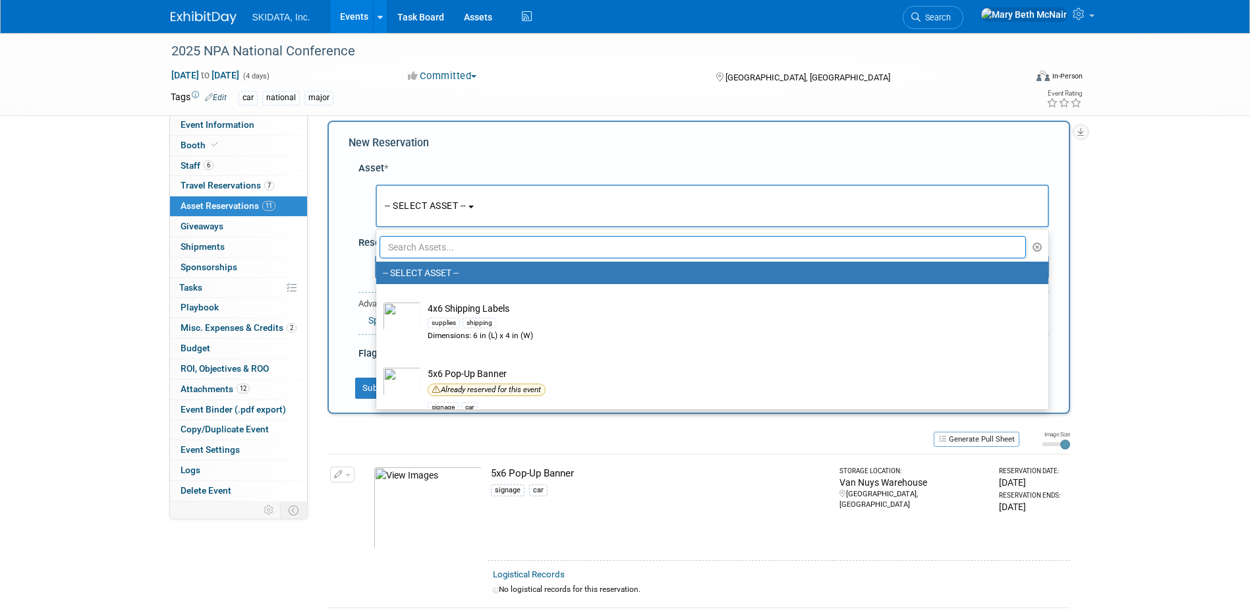
click at [443, 251] on input "text" at bounding box center [702, 247] width 647 height 22
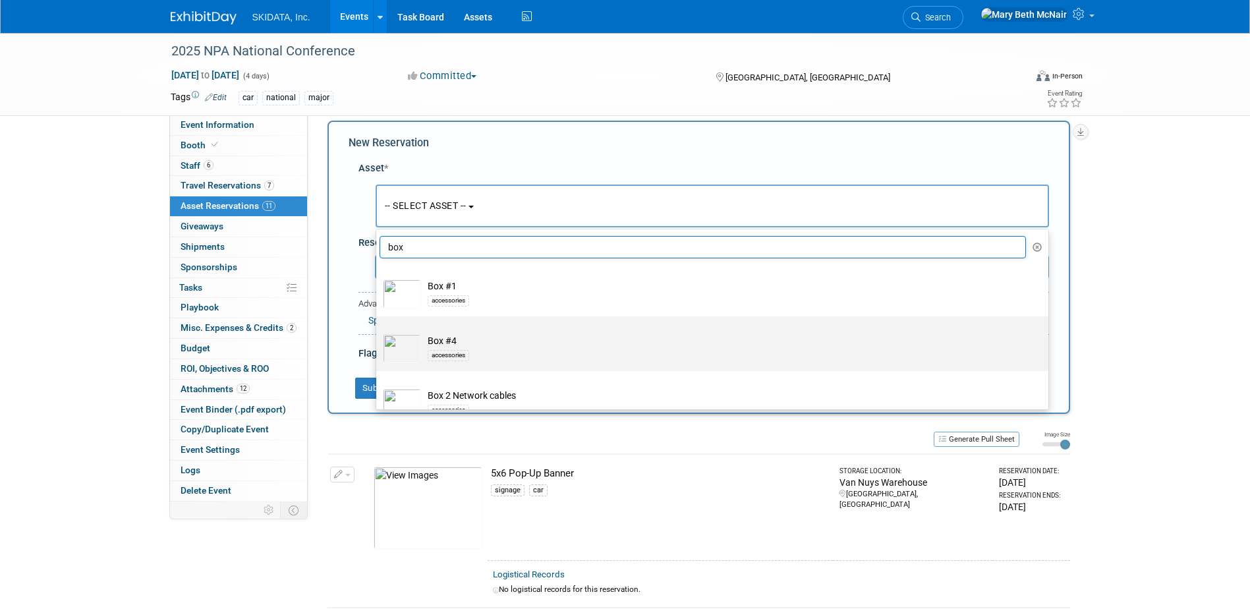
type input "box"
click at [450, 347] on td "Box #4 accessories" at bounding box center [721, 348] width 601 height 29
click at [378, 332] on input "Box #4 accessories" at bounding box center [374, 327] width 9 height 9
select select "10727389"
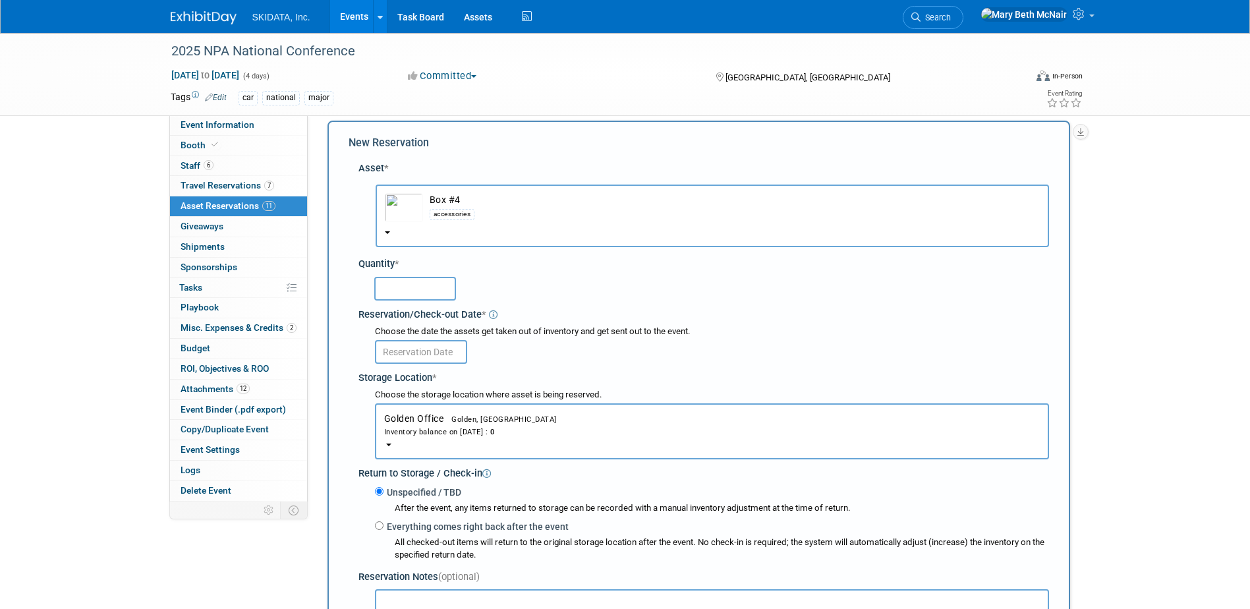
click at [405, 293] on input "text" at bounding box center [415, 289] width 82 height 24
type input "1"
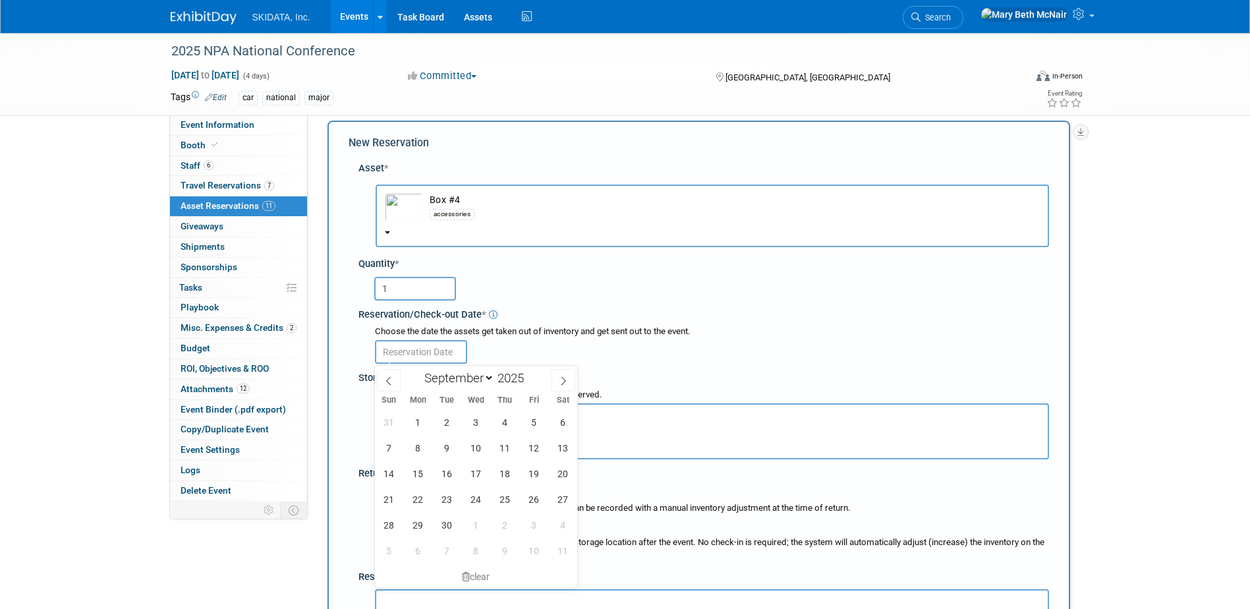
click at [433, 355] on input "text" at bounding box center [421, 352] width 92 height 24
click at [420, 422] on span "1" at bounding box center [418, 422] width 26 height 26
type input "[DATE]"
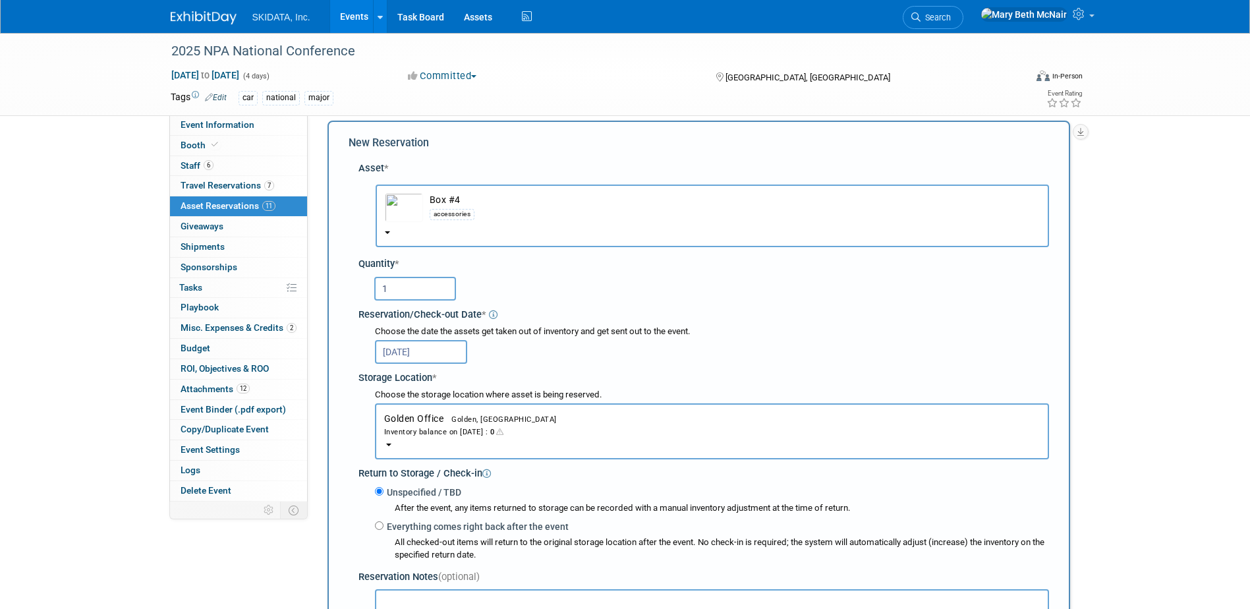
click at [422, 435] on div "Inventory balance on [DATE] : 0" at bounding box center [712, 431] width 656 height 13
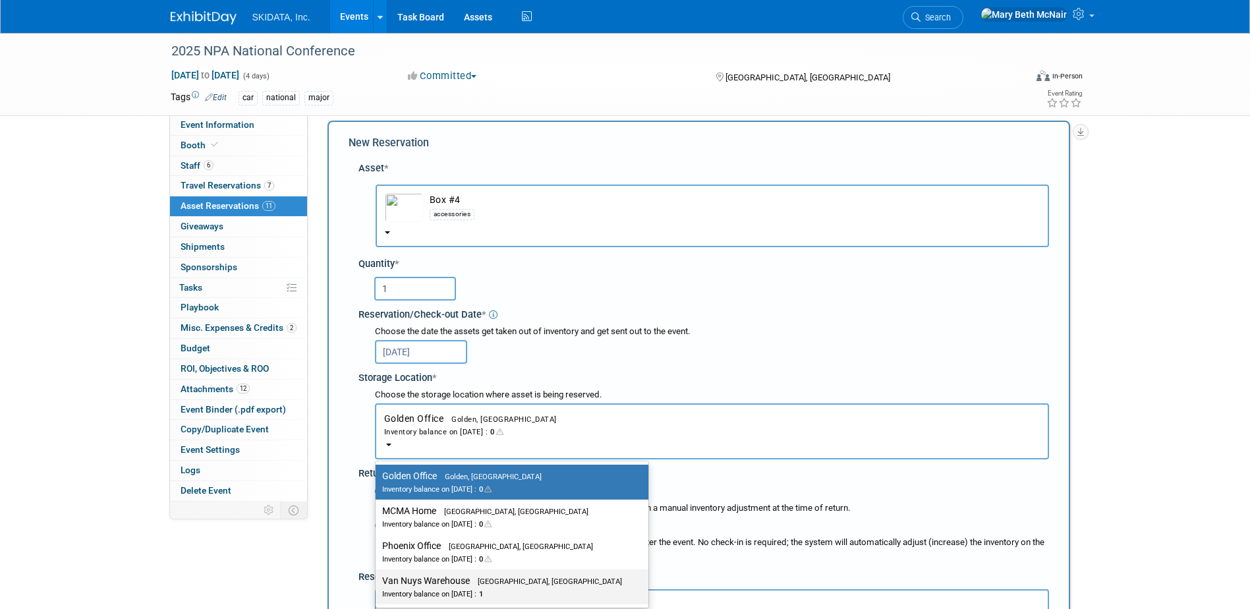
click at [422, 580] on label "Van Nuys Warehouse [GEOGRAPHIC_DATA], [GEOGRAPHIC_DATA] Inventory balance on [D…" at bounding box center [508, 587] width 253 height 30
click at [378, 580] on input "Van Nuys Warehouse [GEOGRAPHIC_DATA], [GEOGRAPHIC_DATA] Inventory balance on [D…" at bounding box center [373, 580] width 9 height 9
select select "11224007"
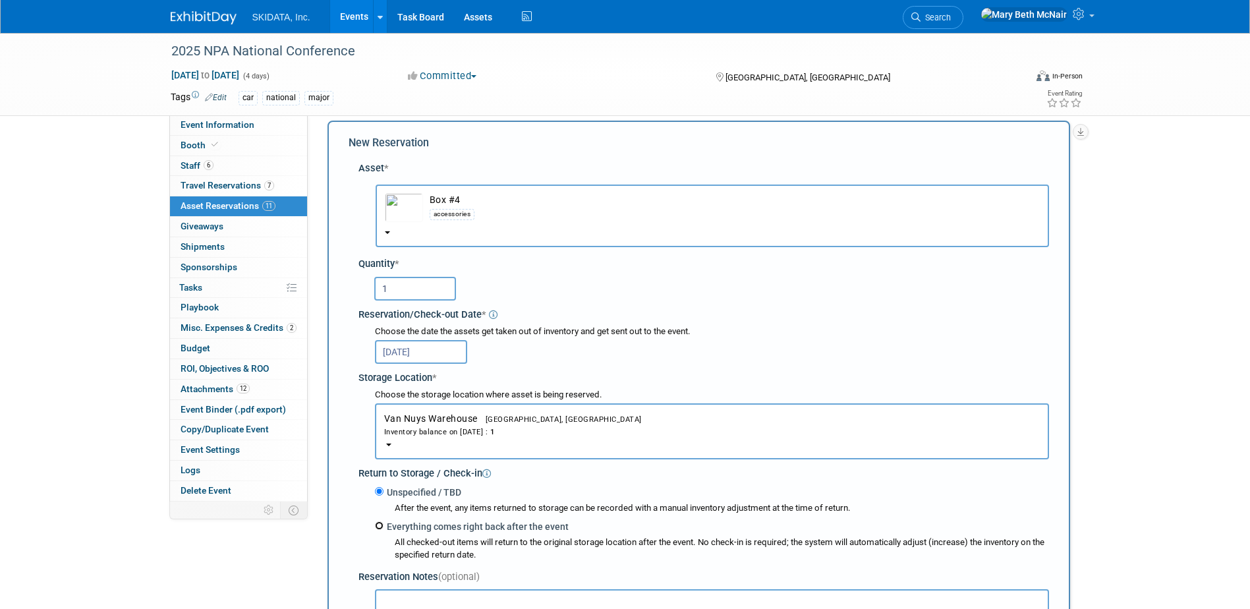
click at [378, 526] on input "Everything comes right back after the event" at bounding box center [379, 525] width 9 height 9
radio input "true"
select select "8"
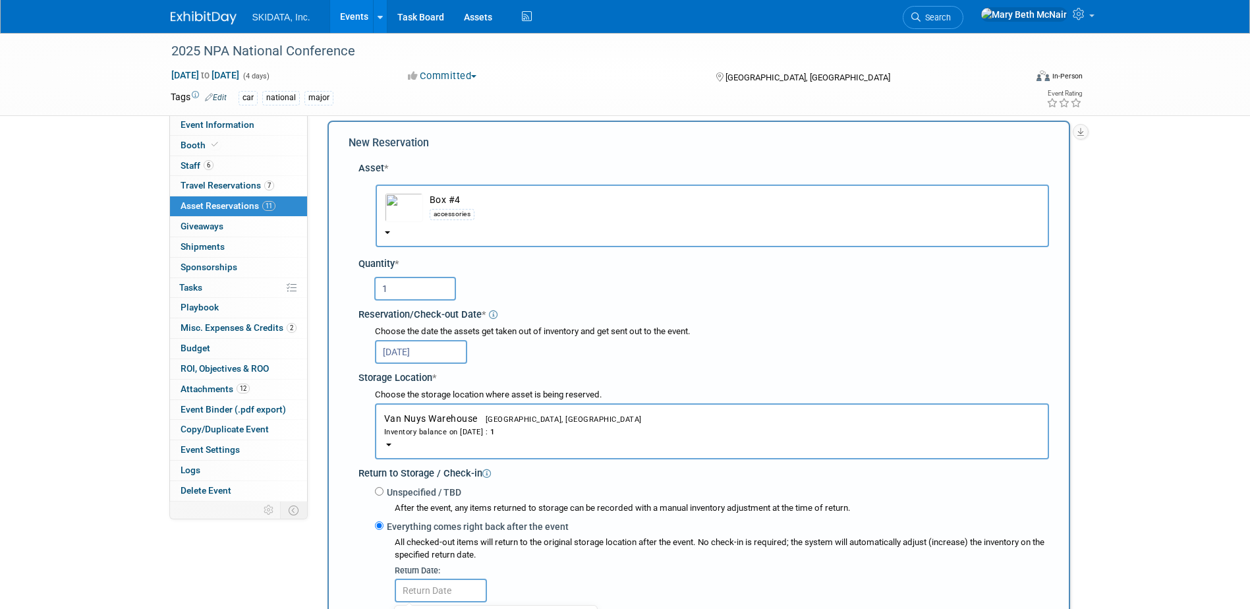
click at [428, 591] on input "text" at bounding box center [441, 590] width 92 height 24
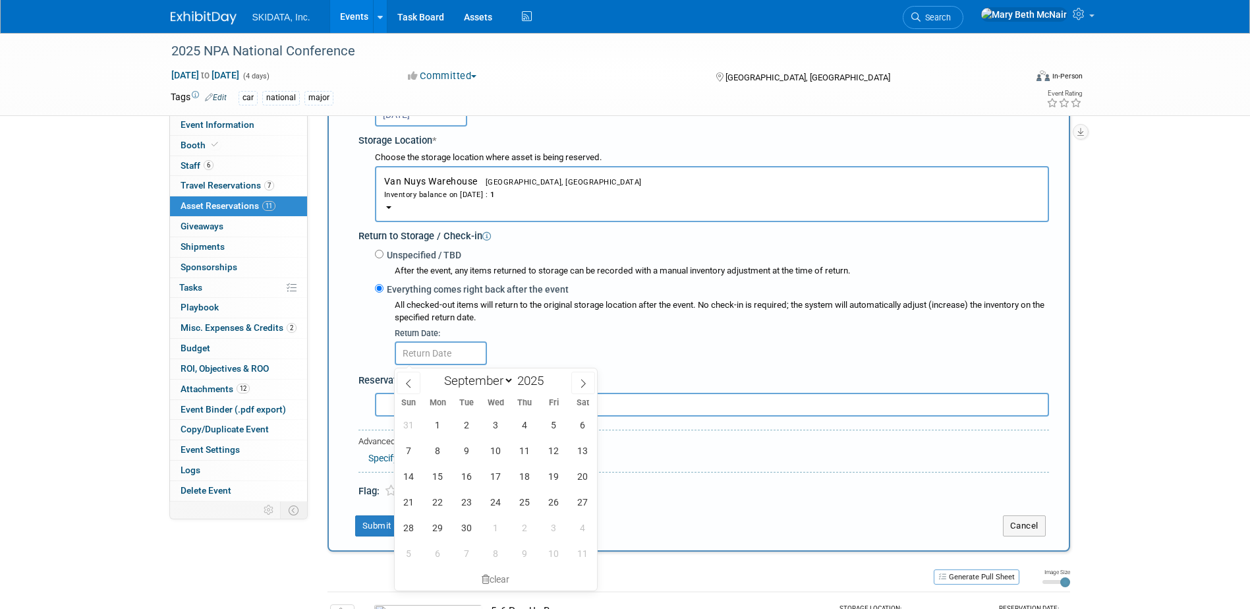
scroll to position [276, 0]
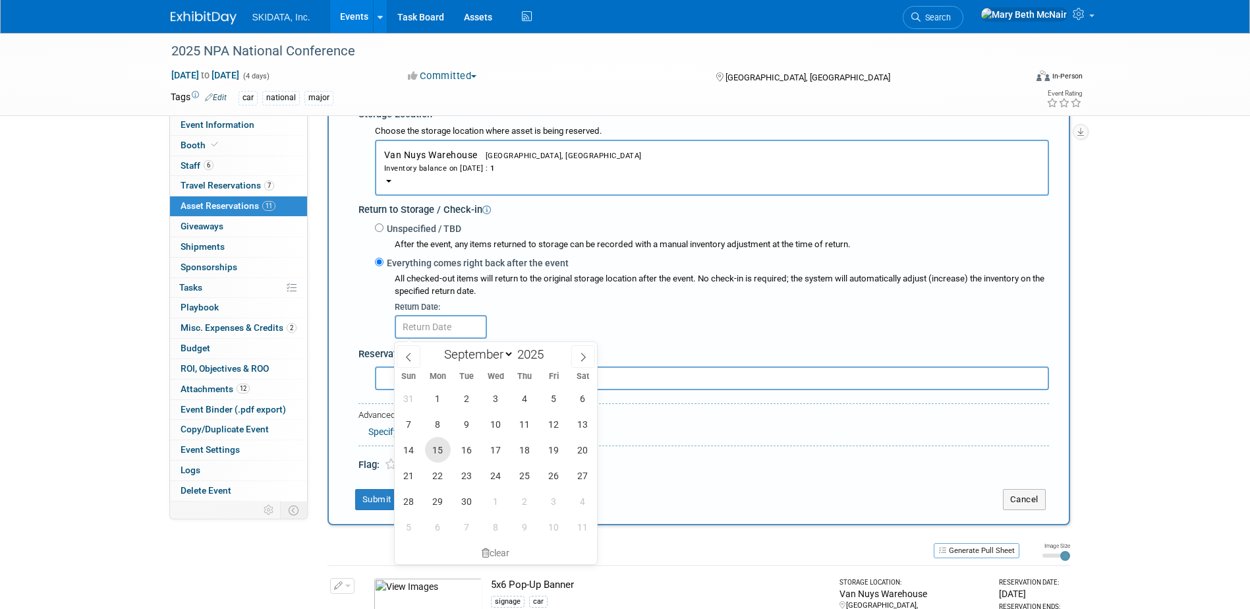
click at [439, 456] on span "15" at bounding box center [438, 450] width 26 height 26
type input "[DATE]"
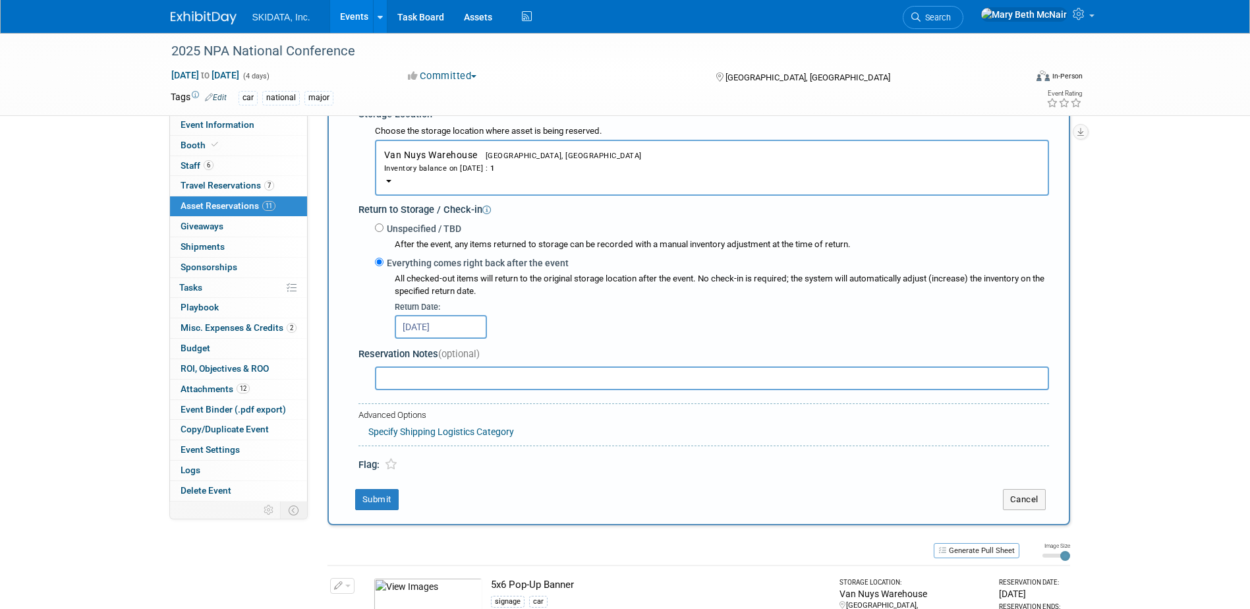
click at [397, 372] on input "text" at bounding box center [712, 378] width 674 height 24
type input "verify contents - they were rearranged at IPMI - we are looking for cleaning su…"
click at [371, 502] on button "Submit" at bounding box center [376, 499] width 43 height 21
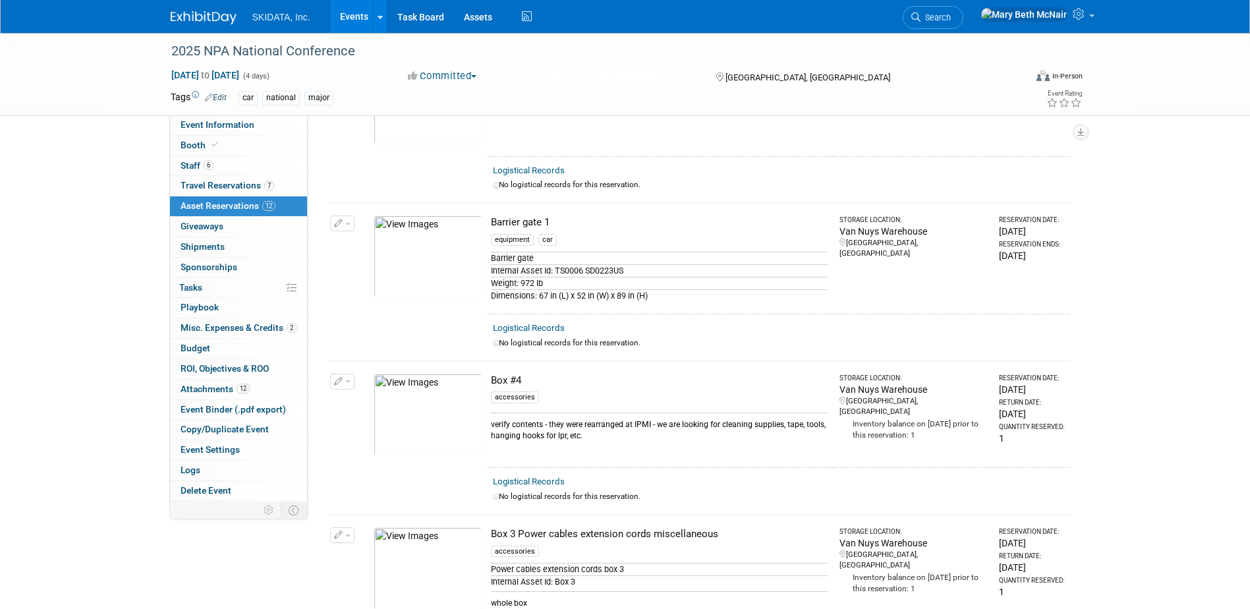
scroll to position [0, 0]
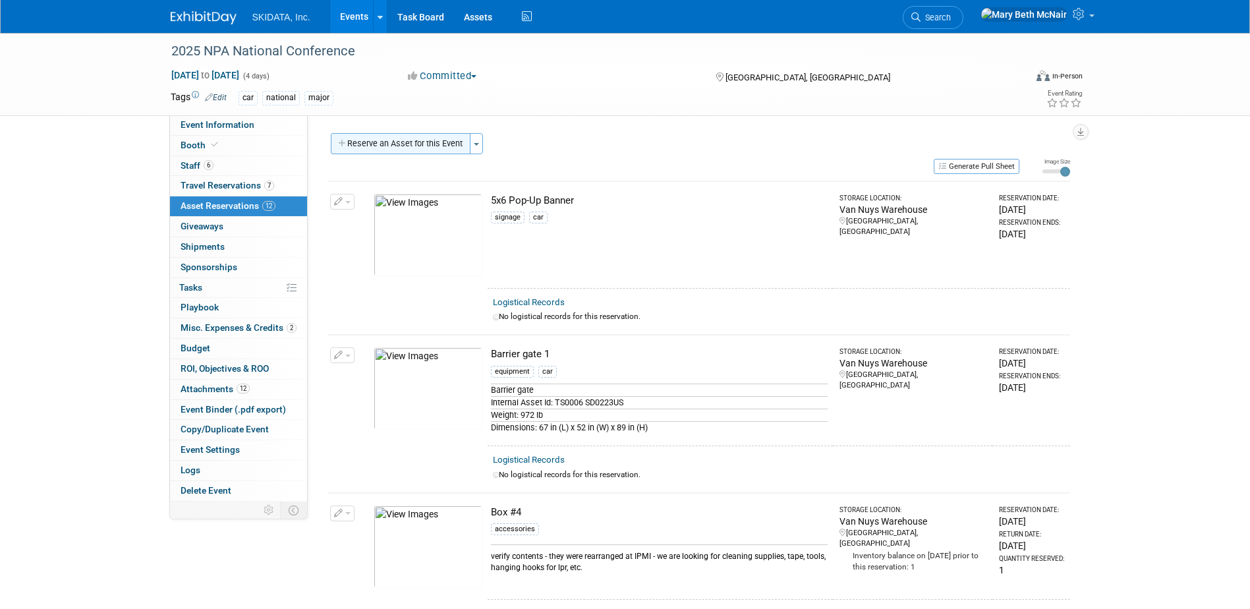
click at [441, 146] on button "Reserve an Asset for this Event" at bounding box center [401, 143] width 140 height 21
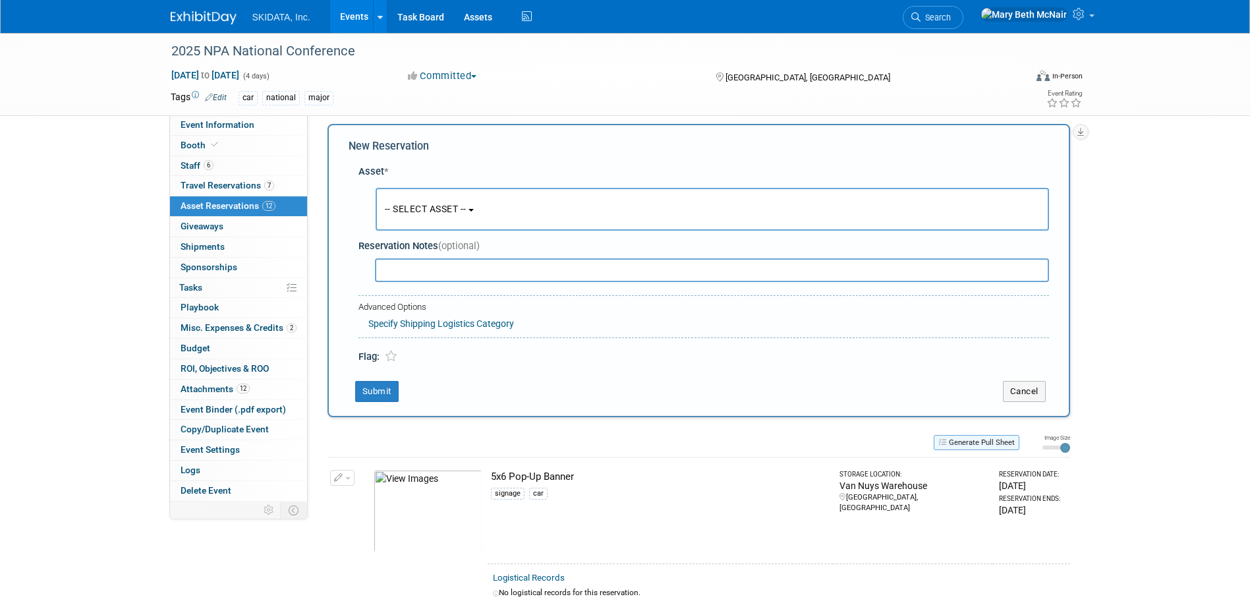
scroll to position [13, 0]
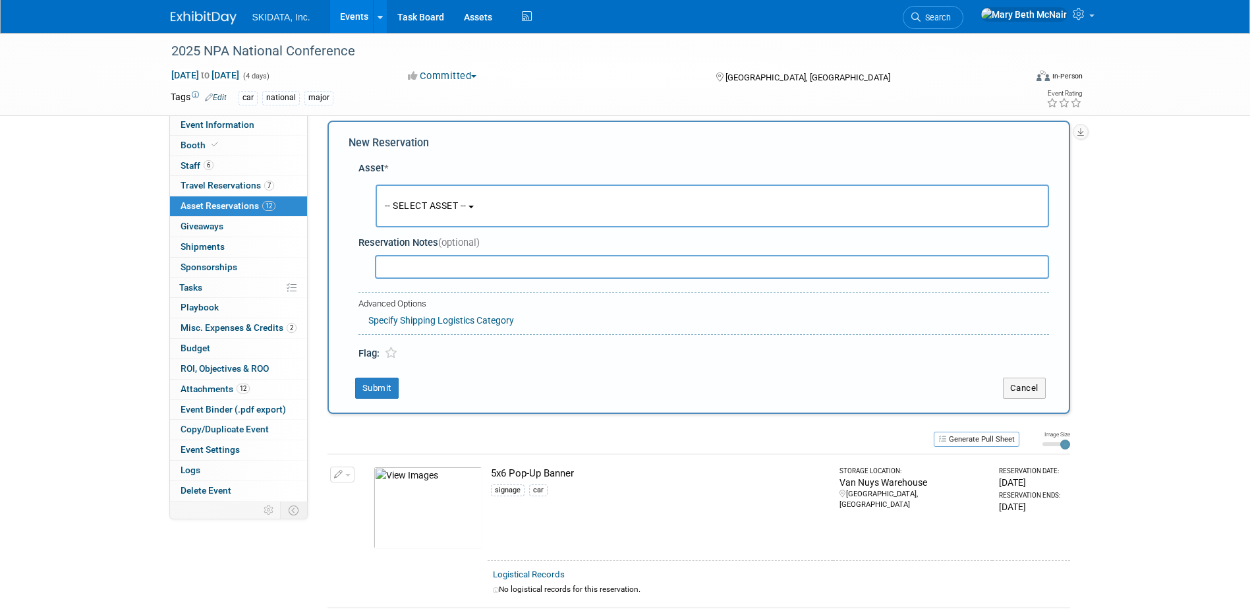
click at [484, 217] on button "-- SELECT ASSET --" at bounding box center [712, 205] width 673 height 43
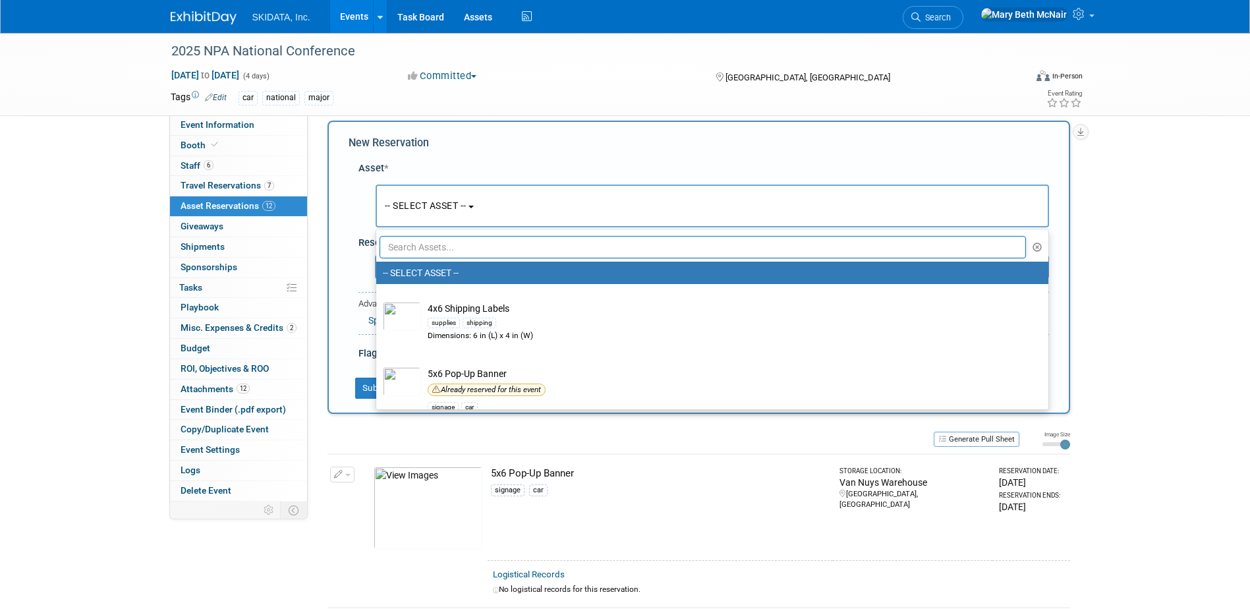
click at [472, 252] on input "text" at bounding box center [702, 247] width 647 height 22
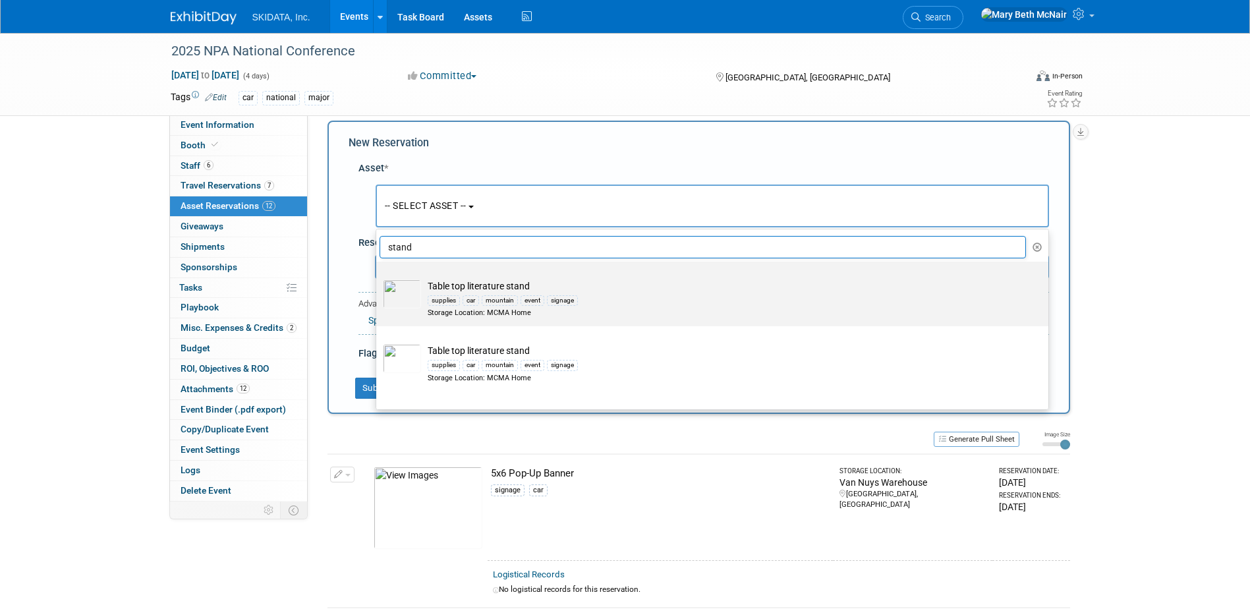
scroll to position [62, 0]
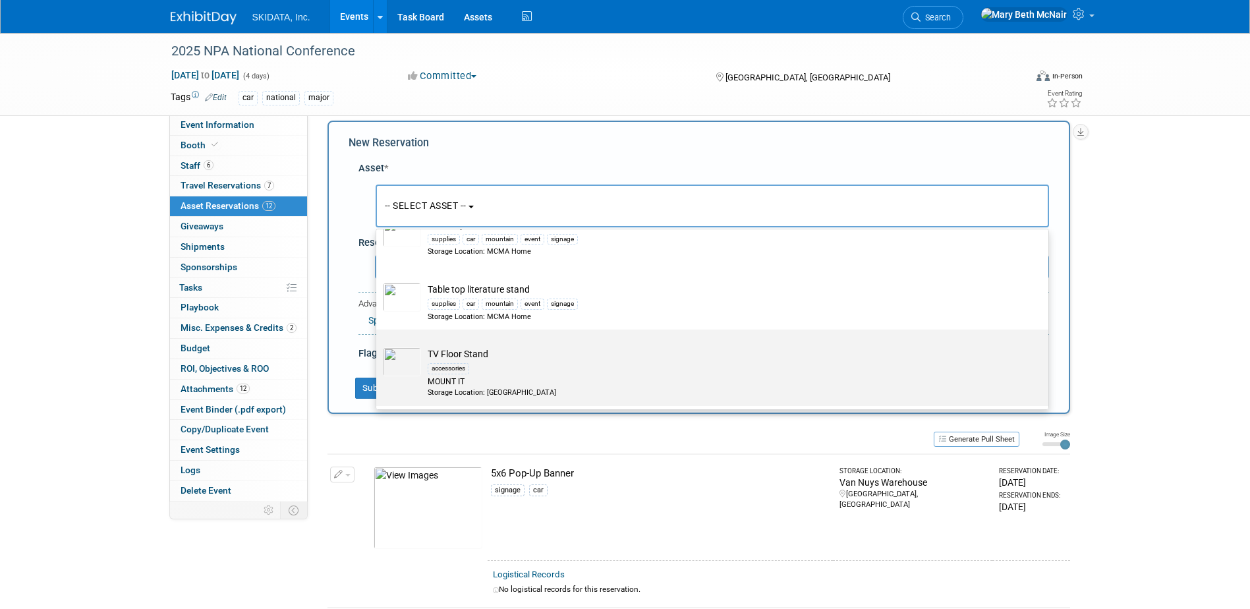
type input "stand"
click at [489, 360] on td "TV Floor Stand accessories MOUNT IT Storage Location: [GEOGRAPHIC_DATA]" at bounding box center [721, 372] width 601 height 50
click at [378, 345] on input "TV Floor Stand accessories MOUNT IT Storage Location: [GEOGRAPHIC_DATA]" at bounding box center [374, 341] width 9 height 9
select select "10726148"
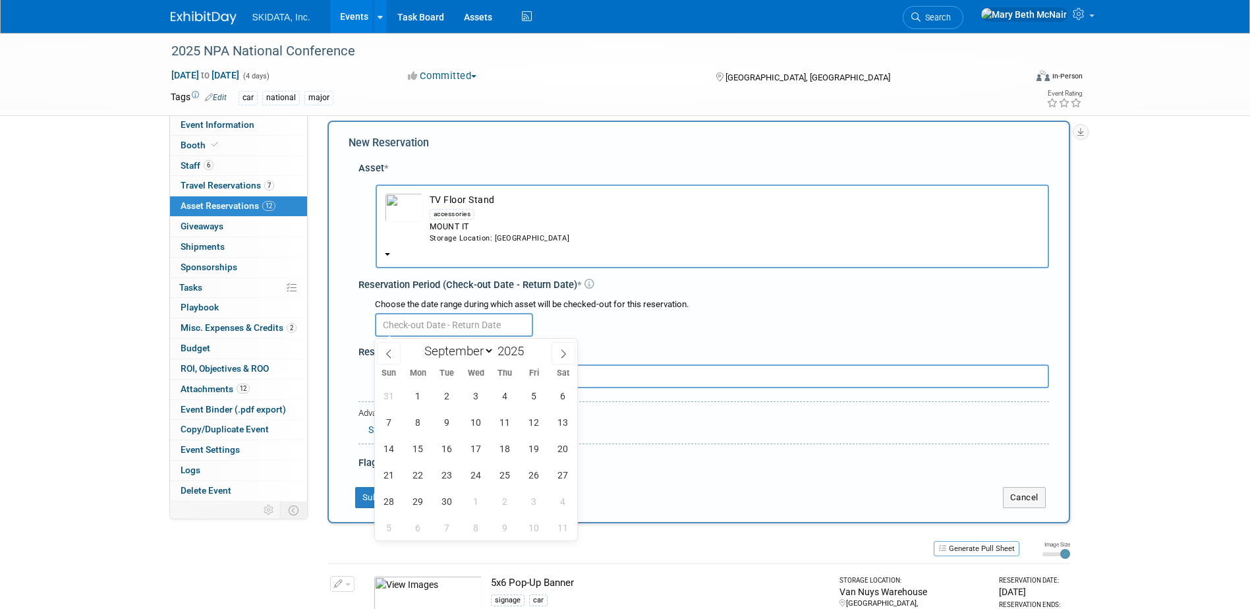
click at [451, 327] on input "text" at bounding box center [454, 325] width 158 height 24
click at [421, 391] on span "1" at bounding box center [418, 396] width 26 height 26
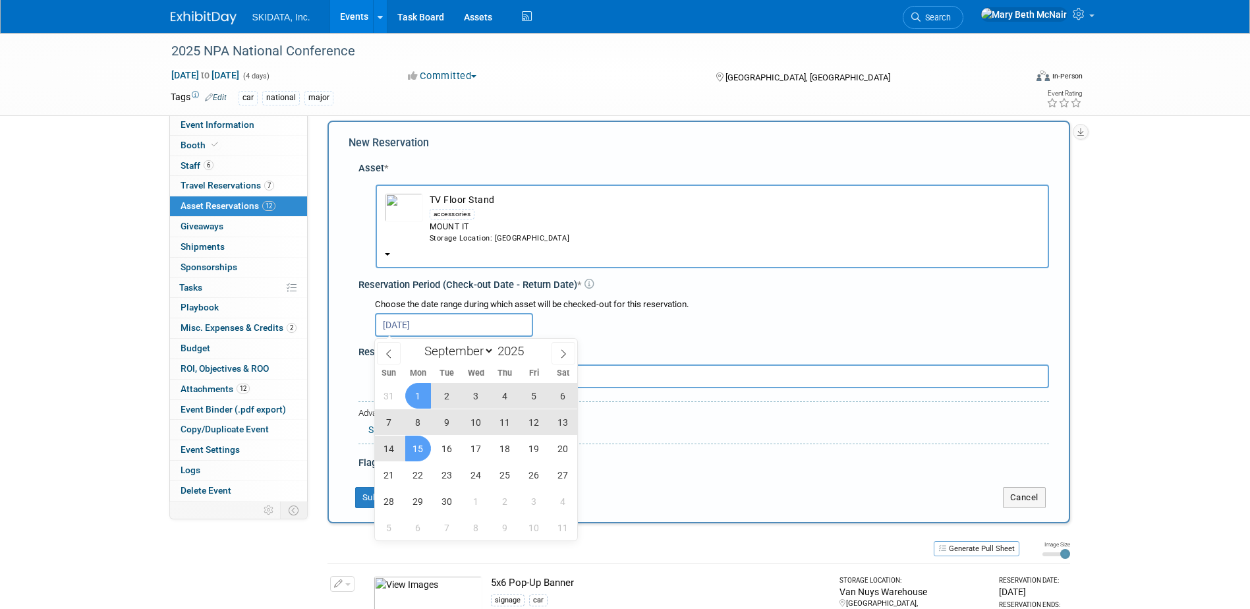
click at [412, 449] on span "15" at bounding box center [418, 448] width 26 height 26
type input "[DATE] to [DATE]"
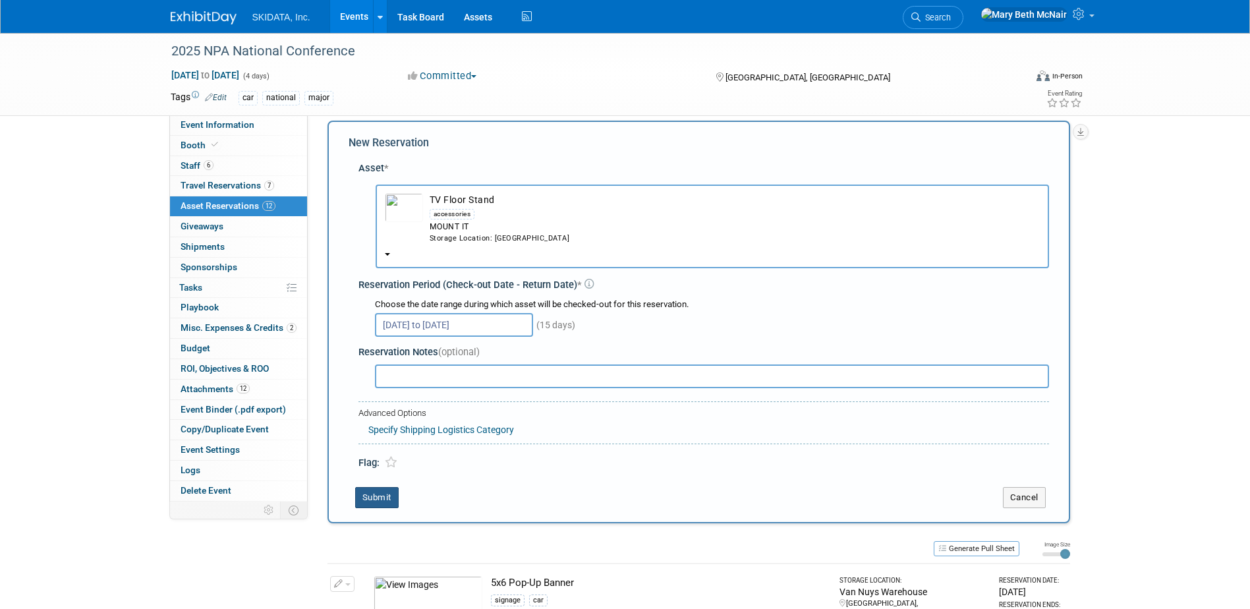
click at [386, 494] on button "Submit" at bounding box center [376, 497] width 43 height 21
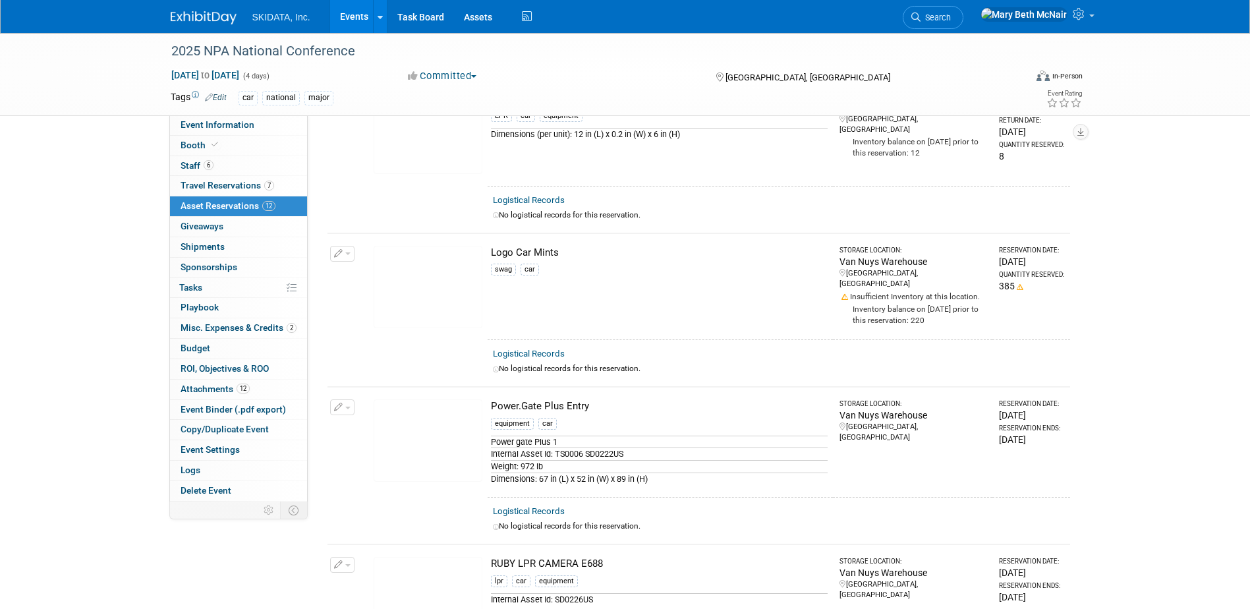
scroll to position [1717, 0]
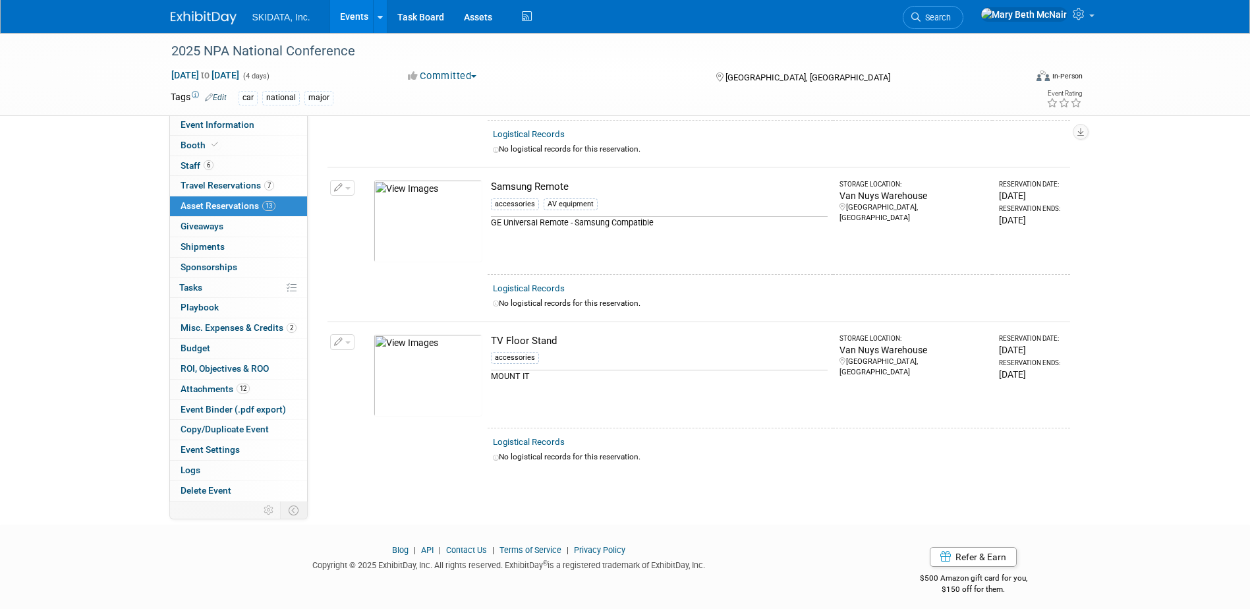
click at [415, 347] on img at bounding box center [428, 375] width 109 height 82
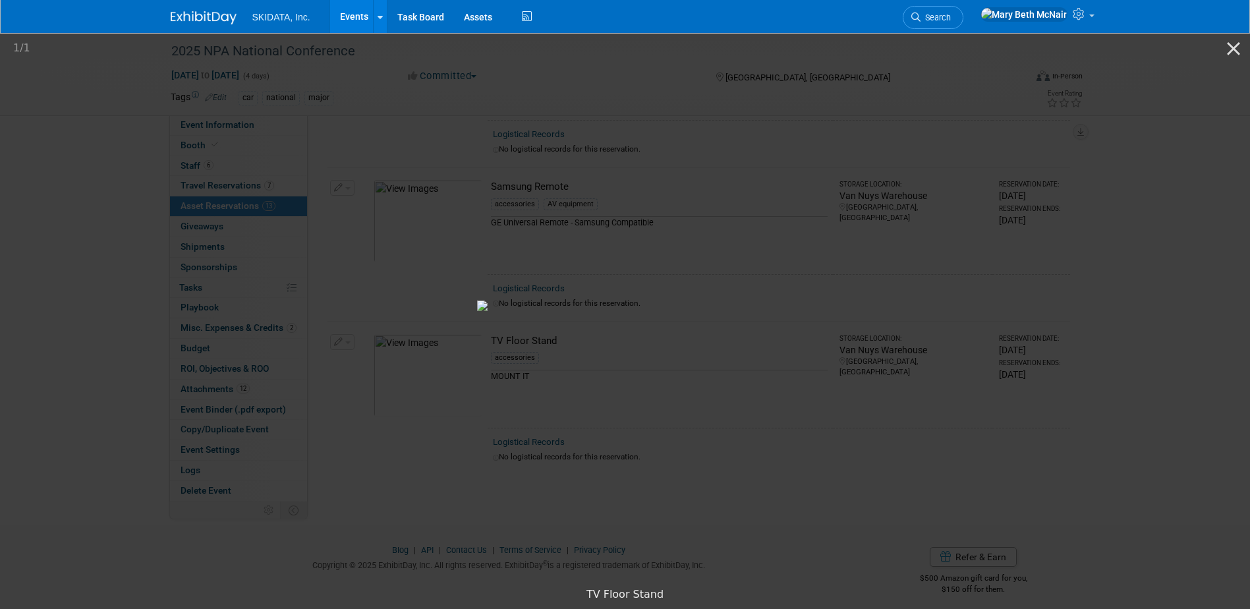
click at [773, 300] on img at bounding box center [625, 305] width 296 height 11
click at [888, 102] on picture at bounding box center [625, 305] width 1250 height 549
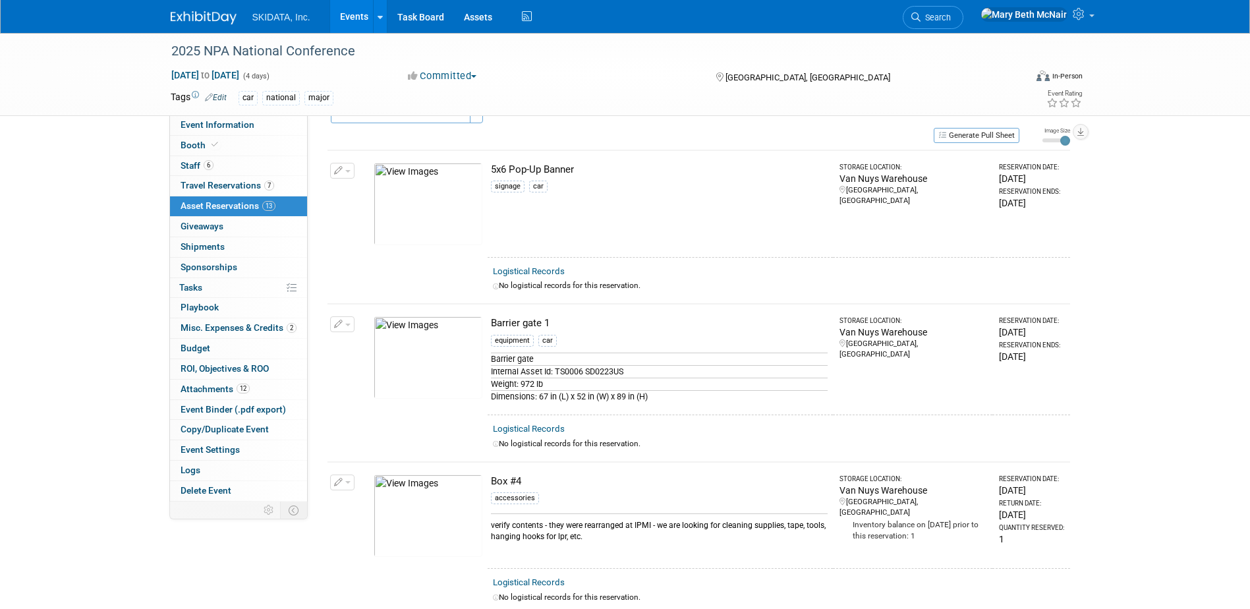
scroll to position [0, 0]
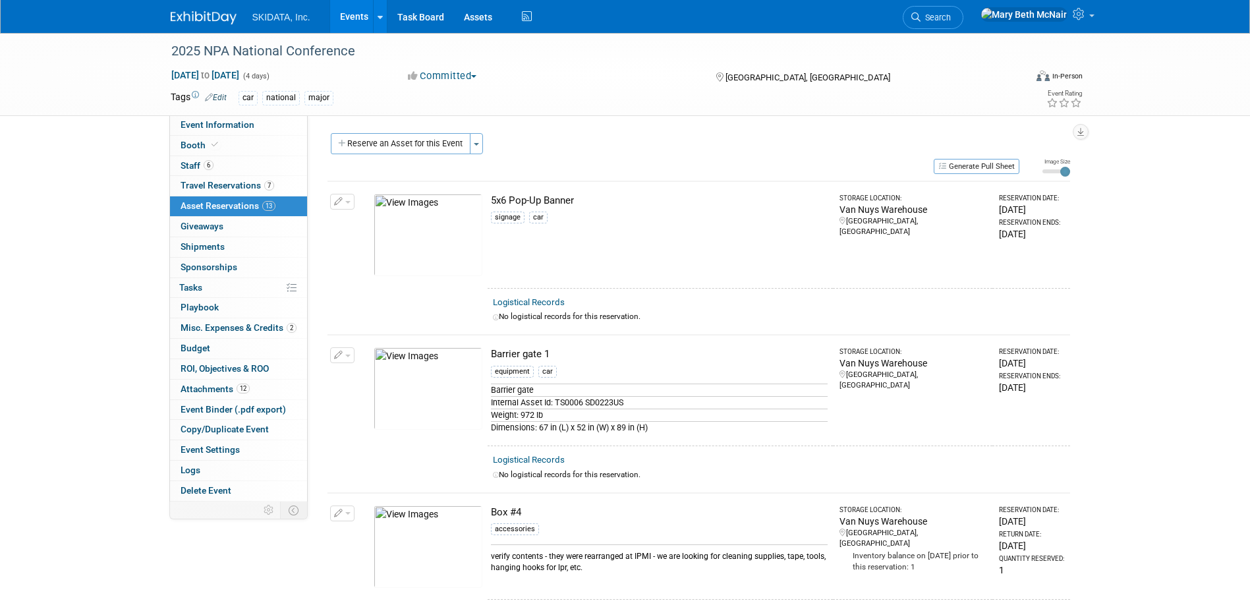
click at [463, 242] on img at bounding box center [428, 235] width 109 height 82
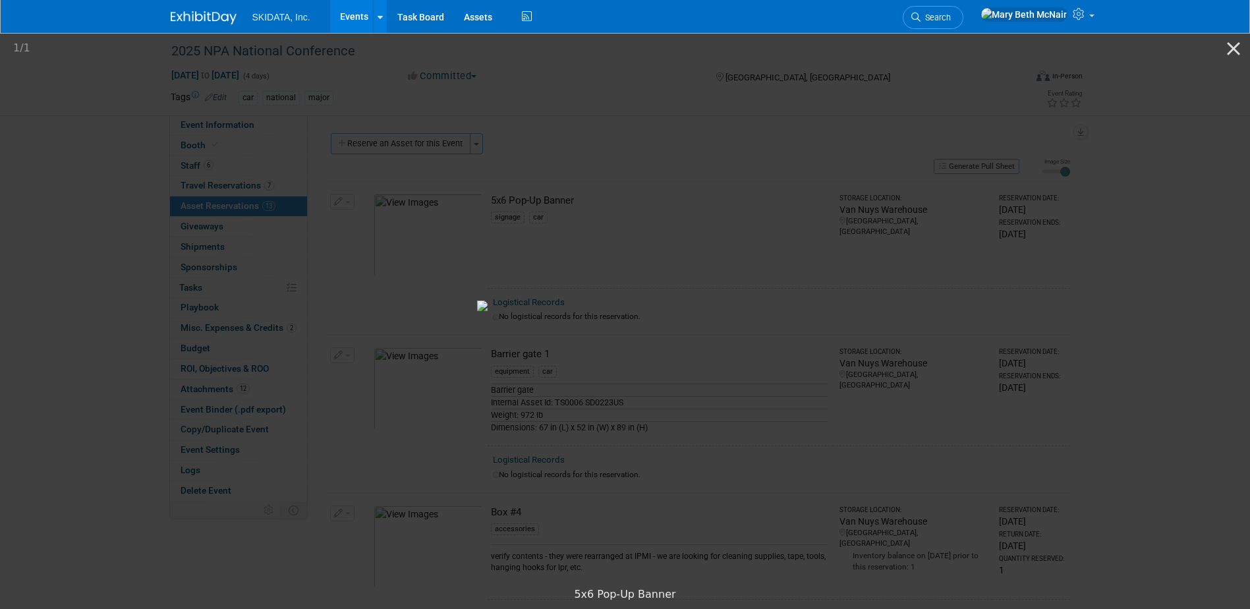
click at [739, 300] on img at bounding box center [625, 305] width 296 height 11
click at [1232, 52] on button "Close gallery" at bounding box center [1233, 48] width 33 height 31
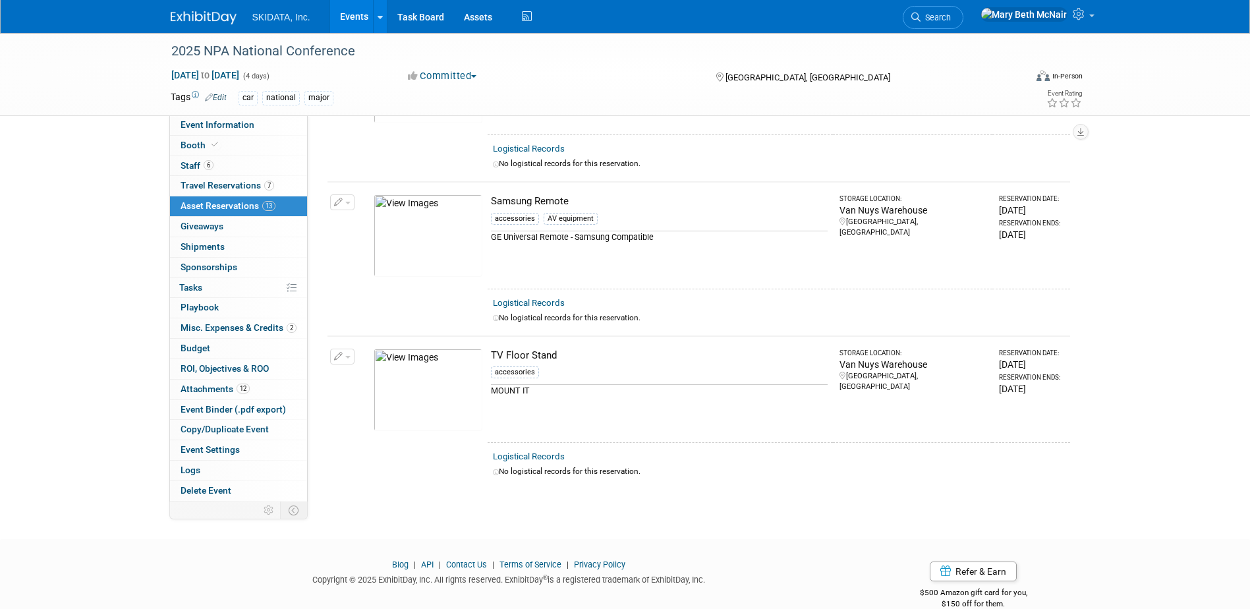
scroll to position [1713, 0]
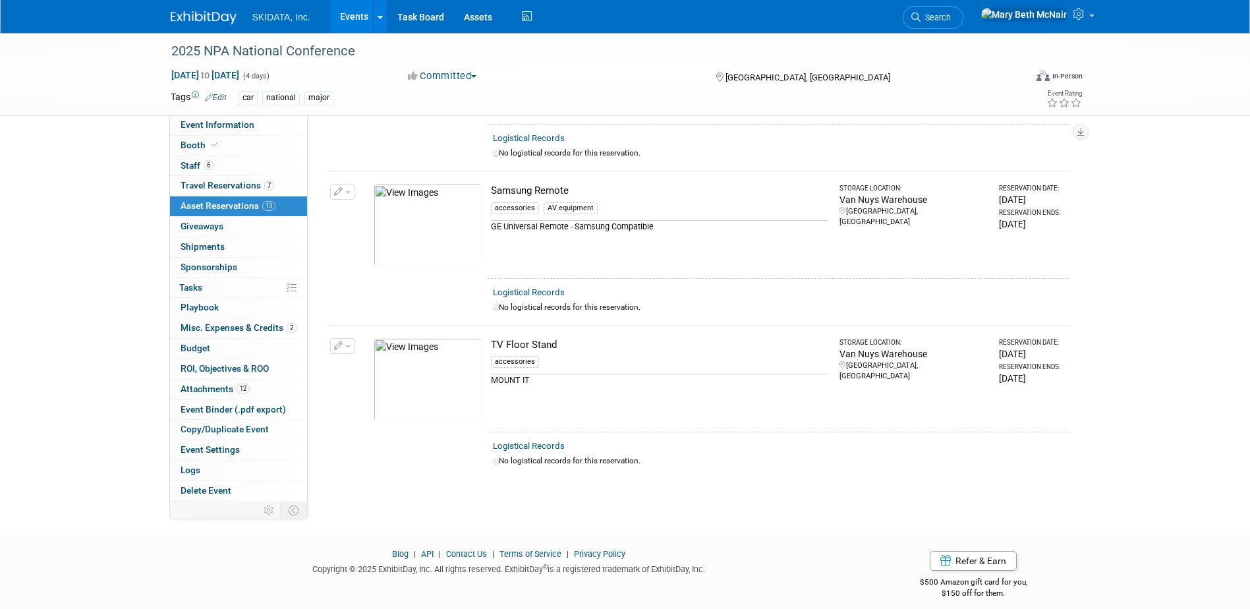
click at [466, 341] on img at bounding box center [428, 379] width 109 height 82
